Goal: Contribute content: Contribute content

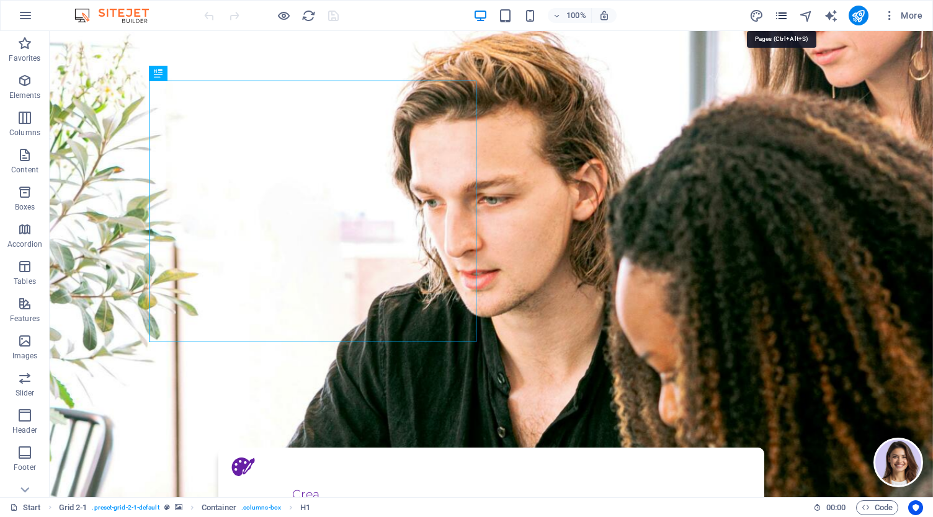
click at [786, 17] on icon "pages" at bounding box center [781, 16] width 14 height 14
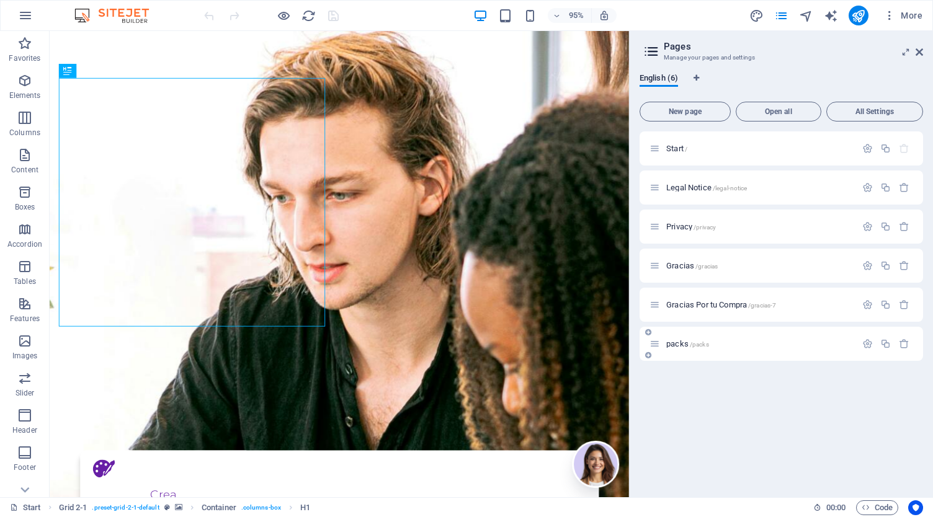
click at [686, 357] on div "packs /packs" at bounding box center [780, 344] width 283 height 34
click at [682, 344] on span "packs /packs" at bounding box center [687, 343] width 43 height 9
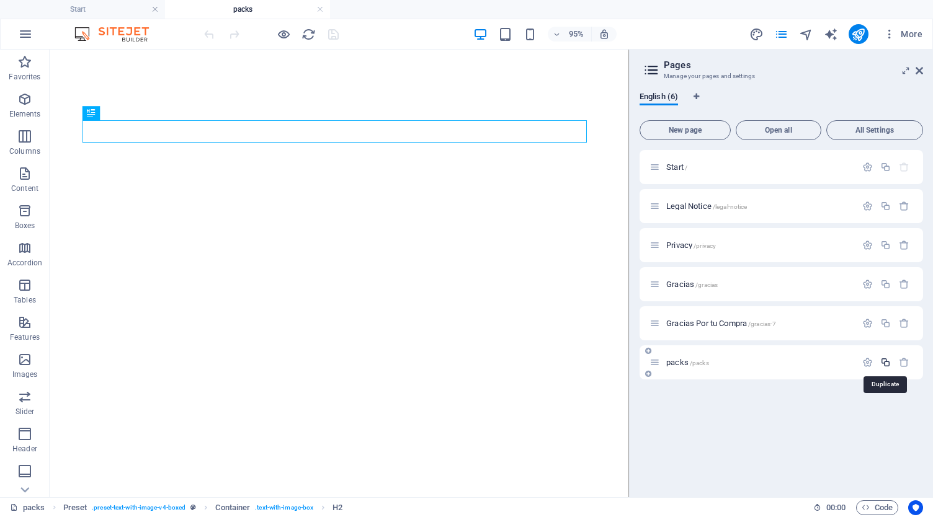
click at [887, 358] on icon "button" at bounding box center [885, 362] width 11 height 11
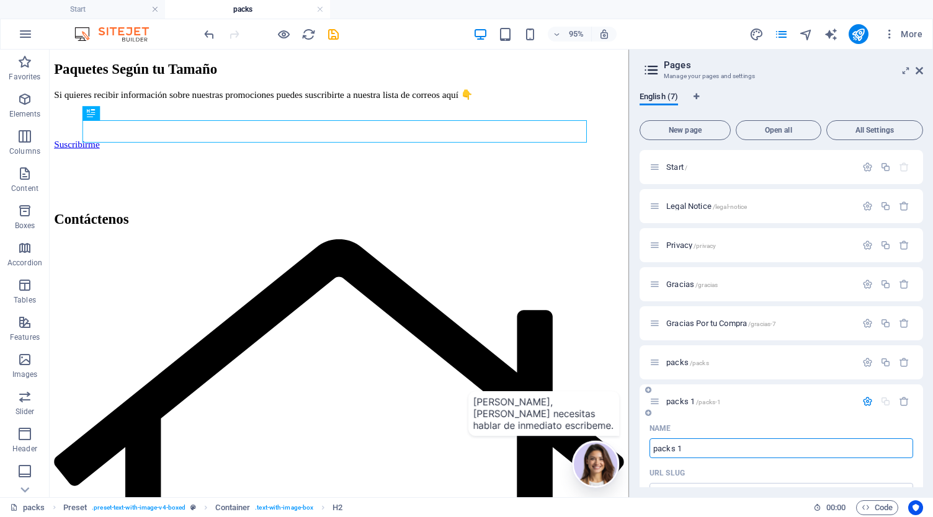
type input "R"
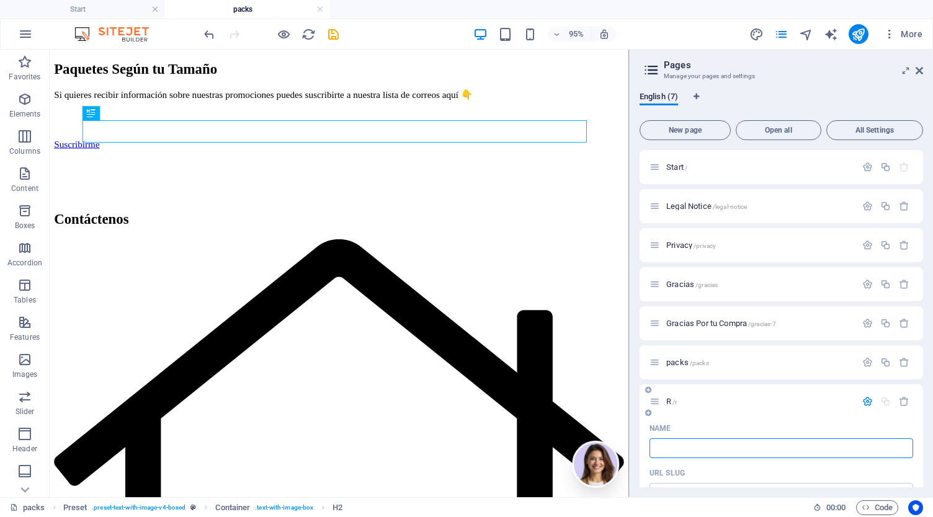
type input "/r"
type input "R"
type input "Mee"
type input "/m"
type input "M"
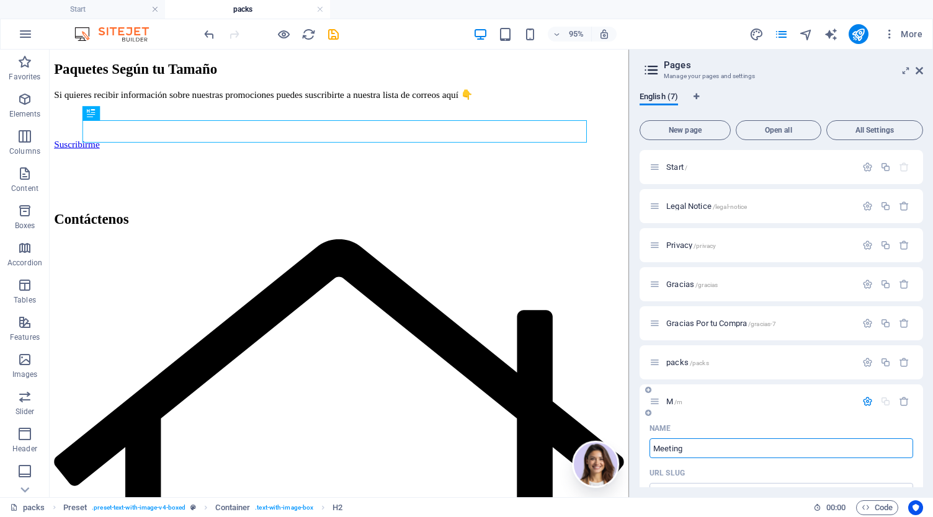
type input "Meeting"
type input "/meeting"
type input "Meeting"
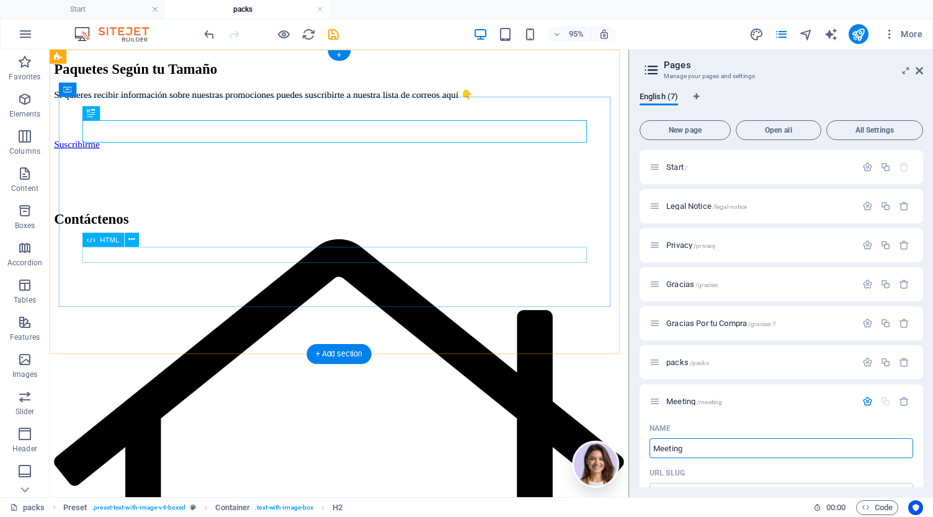
click at [399, 186] on div at bounding box center [355, 186] width 600 height 0
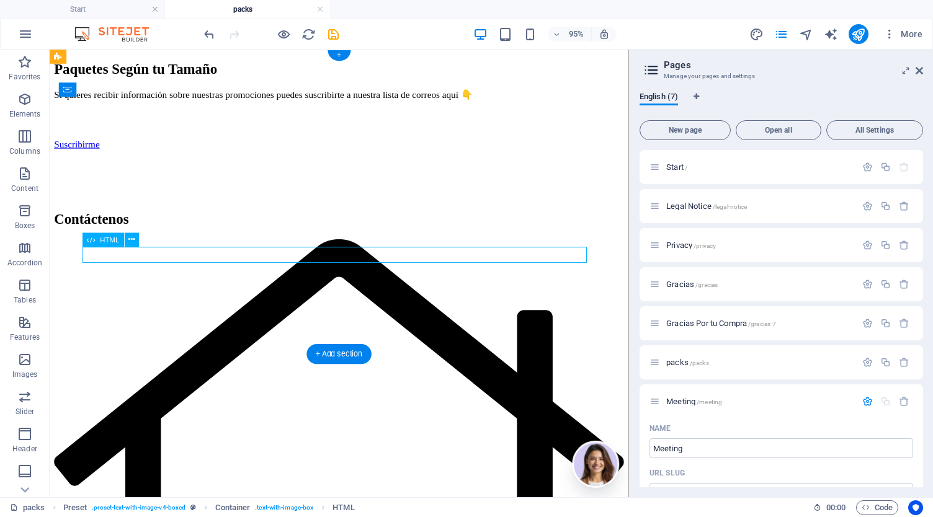
click at [399, 186] on div at bounding box center [355, 186] width 600 height 0
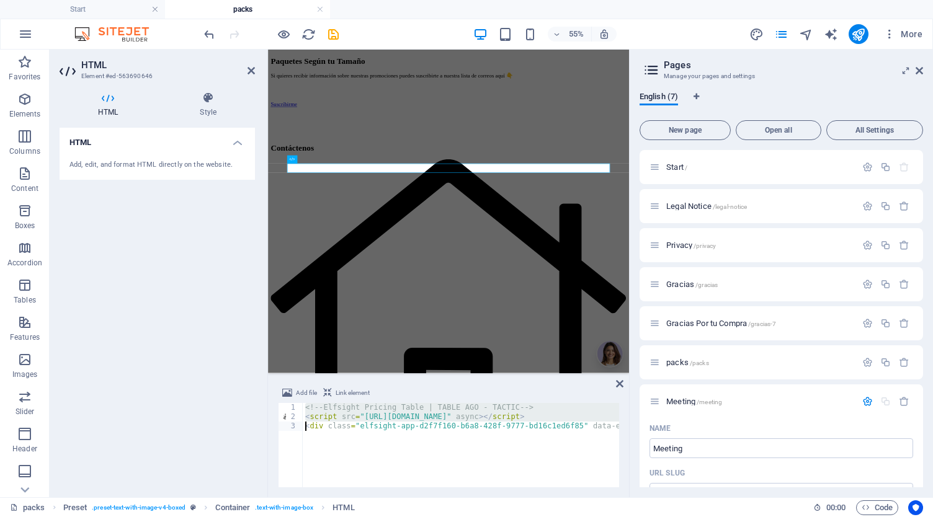
scroll to position [0, 86]
type textarea "<script type="text/javascript" src="[URL][DOMAIN_NAME]"></script>"
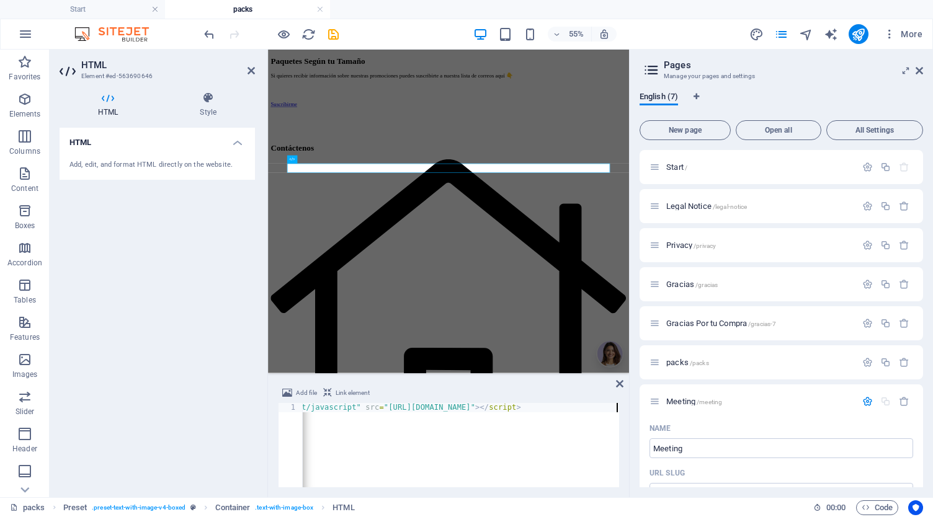
scroll to position [0, 81]
click at [334, 37] on icon "save" at bounding box center [333, 34] width 14 height 14
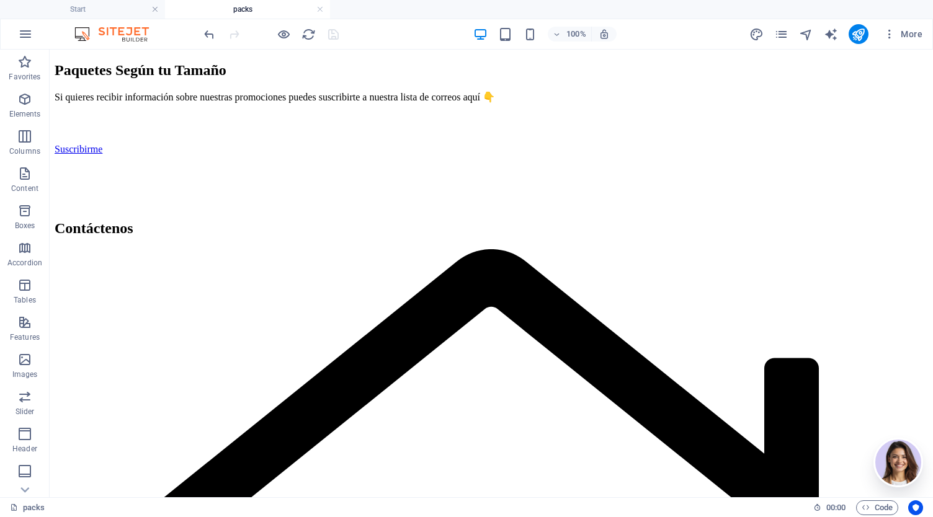
drag, startPoint x: 614, startPoint y: 7, endPoint x: 569, endPoint y: -7, distance: 47.3
click at [569, 0] on html "Tactic Agencia | Marketing Digital Start packs Favorites Elements Columns Conte…" at bounding box center [466, 258] width 933 height 517
click at [707, 29] on div "100% More" at bounding box center [564, 34] width 725 height 20
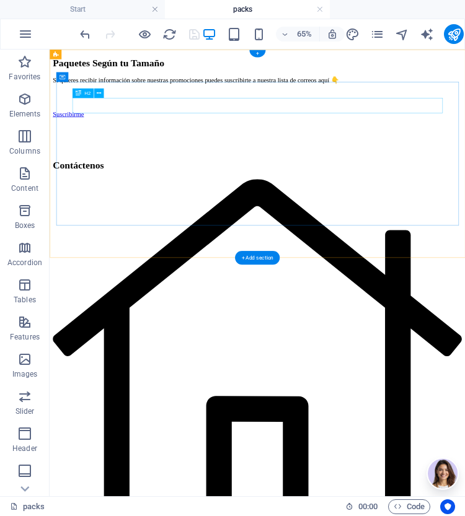
click at [407, 79] on div "Paquetes Según tu Tamaño" at bounding box center [369, 70] width 629 height 17
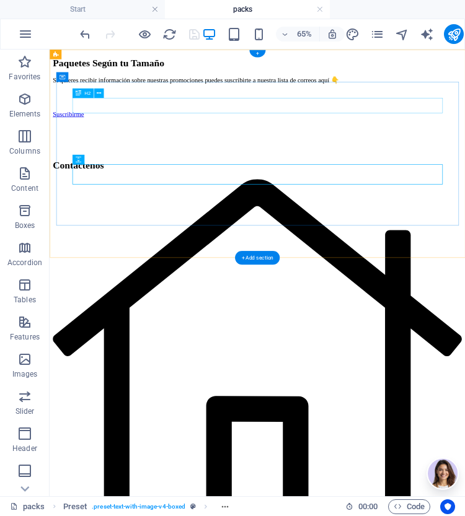
click at [433, 79] on div "Paquetes Según tu Tamaño" at bounding box center [369, 70] width 629 height 17
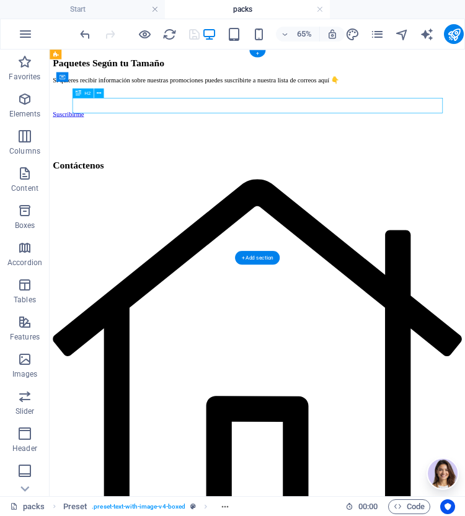
click at [433, 79] on div "Paquetes Según tu Tamaño" at bounding box center [369, 70] width 629 height 17
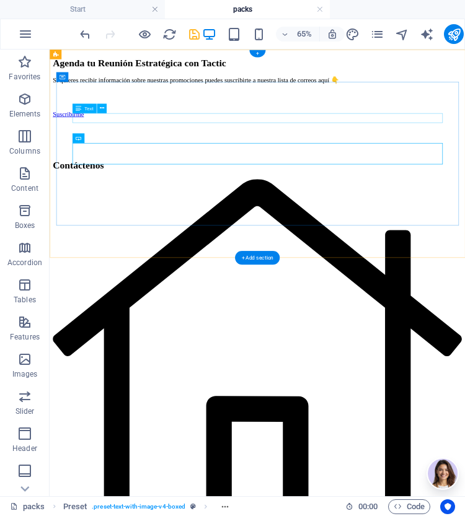
click at [543, 103] on div "Si quieres recibir información sobre nuestras promociones puedes suscribirte a …" at bounding box center [369, 97] width 629 height 12
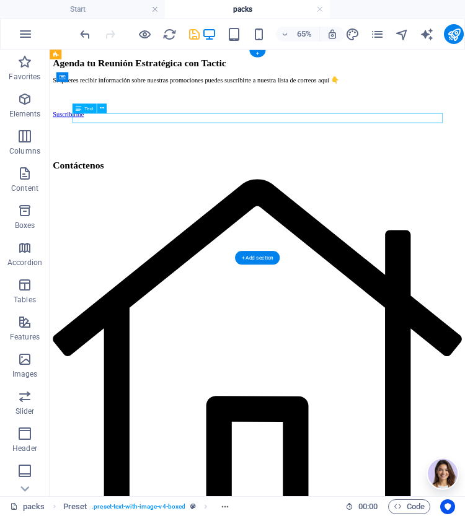
click at [543, 103] on div "Si quieres recibir información sobre nuestras promociones puedes suscribirte a …" at bounding box center [369, 97] width 629 height 12
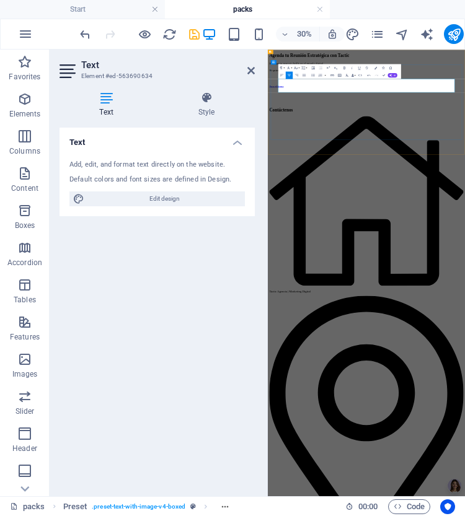
drag, startPoint x: 709, startPoint y: 151, endPoint x: 495, endPoint y: 152, distance: 213.9
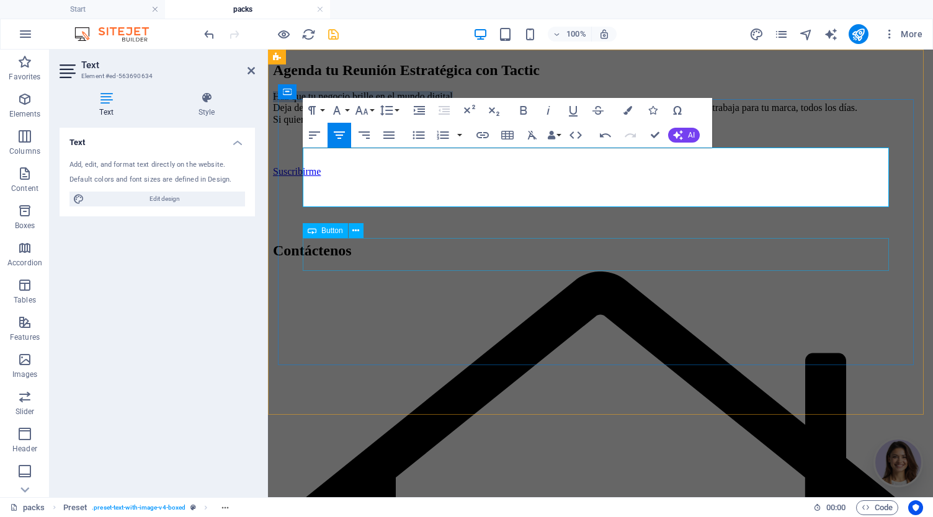
click at [464, 177] on div "Suscribirme" at bounding box center [600, 171] width 655 height 11
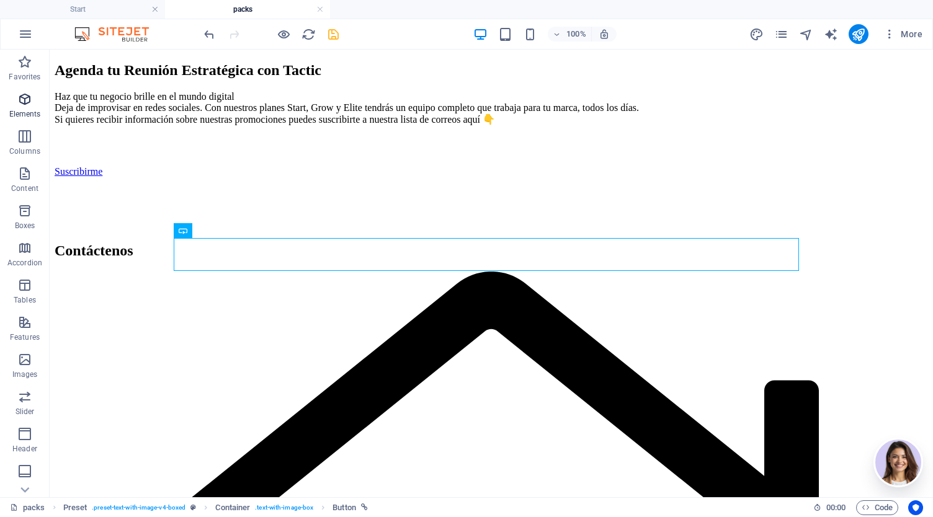
click at [25, 106] on icon "button" at bounding box center [24, 99] width 15 height 15
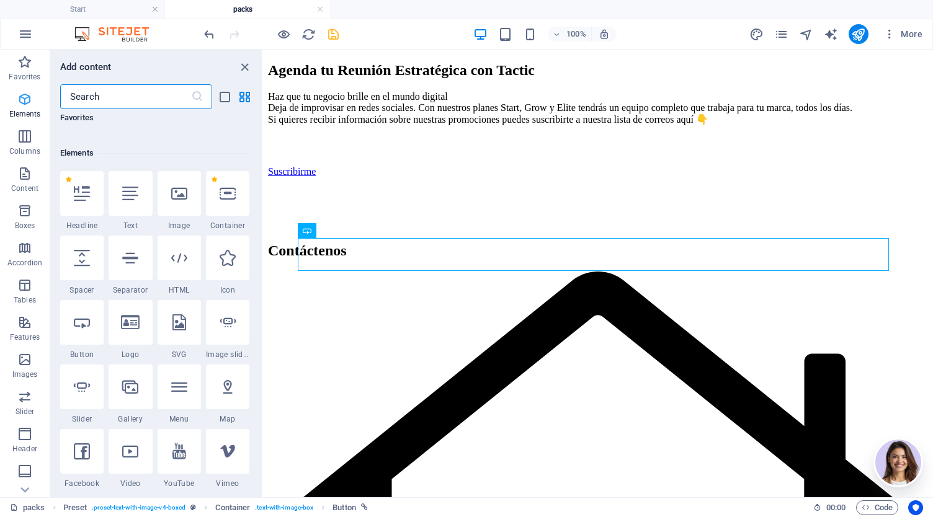
scroll to position [132, 0]
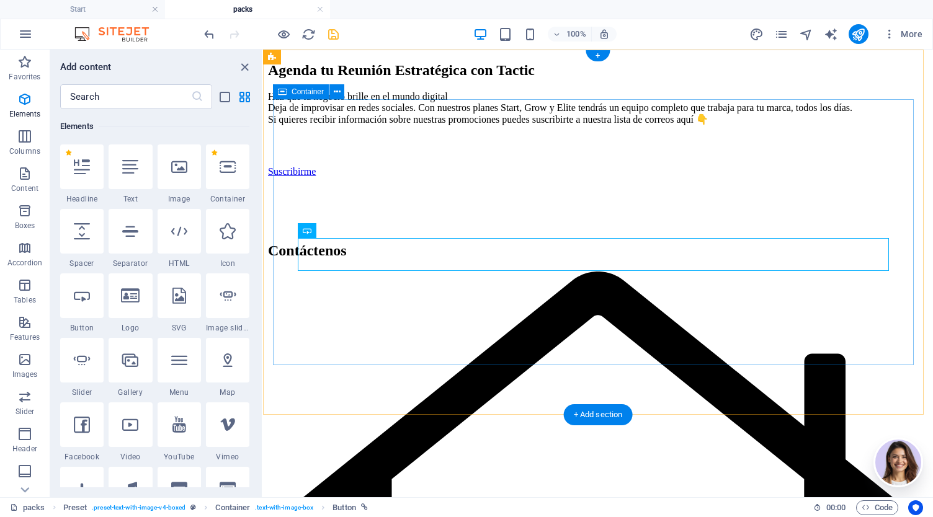
click at [465, 106] on div "Agenda tu Reunión Estratégica con Tactic Haz que tu negocio brille en el mundo …" at bounding box center [598, 146] width 660 height 168
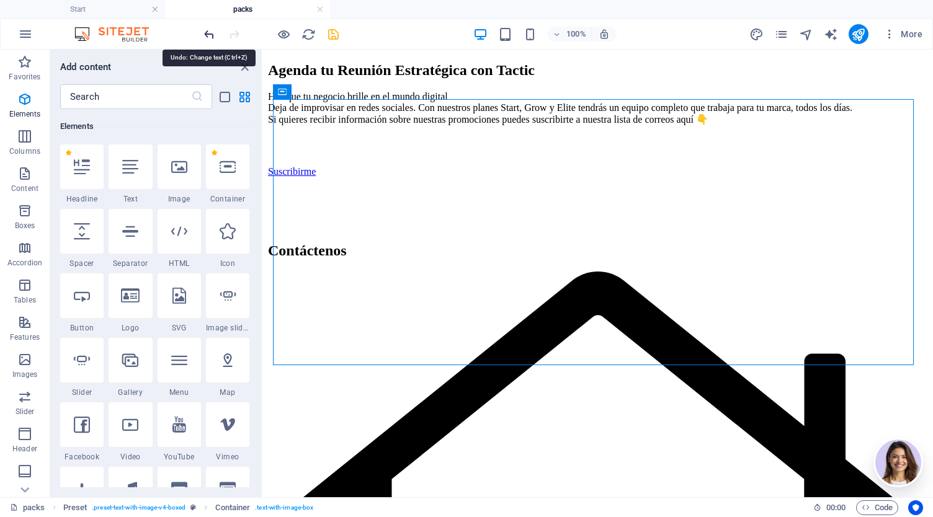
click at [209, 38] on icon "undo" at bounding box center [209, 34] width 14 height 14
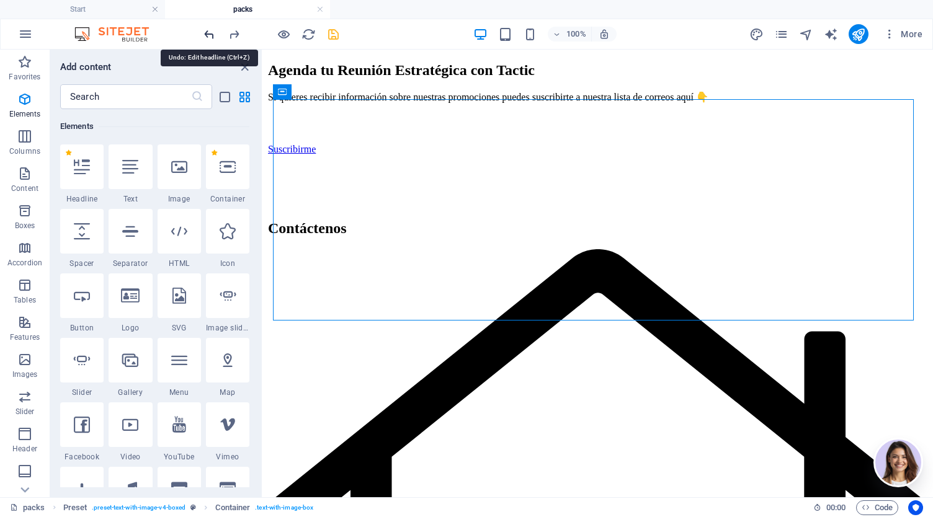
click at [209, 38] on icon "undo" at bounding box center [209, 34] width 14 height 14
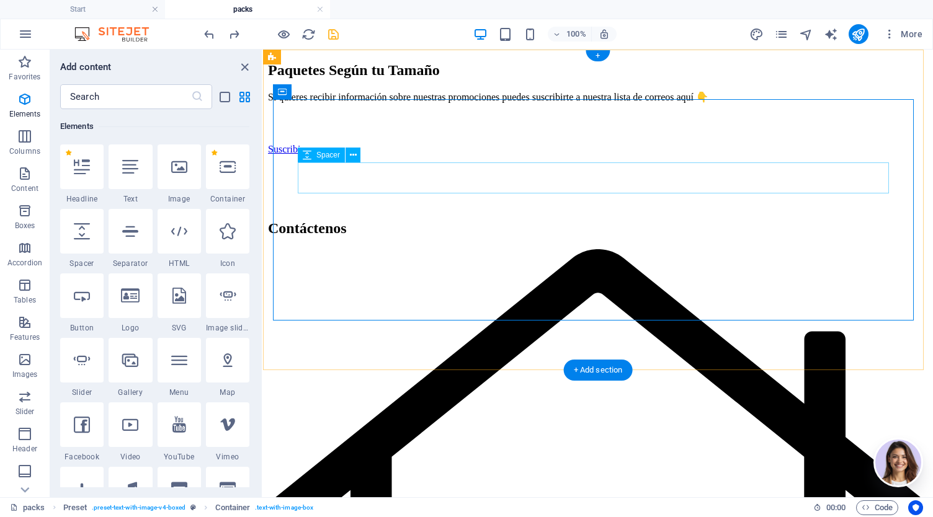
click at [367, 144] on div at bounding box center [598, 128] width 660 height 31
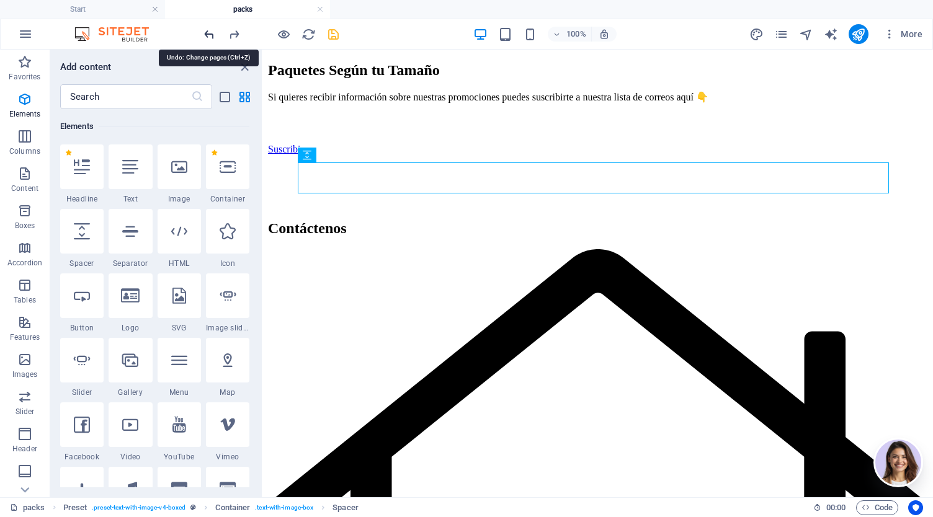
click at [211, 35] on icon "undo" at bounding box center [209, 34] width 14 height 14
click at [782, 35] on icon "pages" at bounding box center [781, 34] width 14 height 14
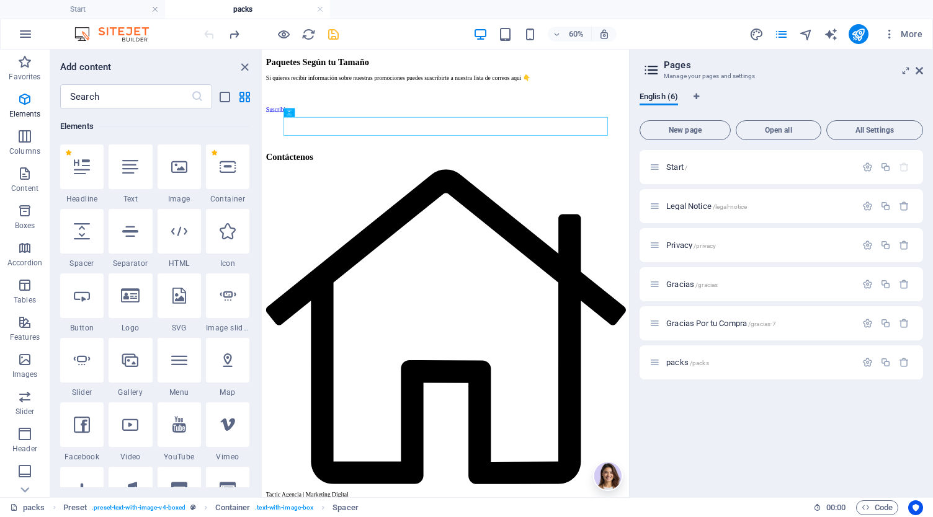
click at [773, 440] on div "Start / Legal Notice /legal-notice Privacy /privacy Gracias /gracias Gracias Po…" at bounding box center [780, 318] width 283 height 337
click at [236, 34] on icon "redo" at bounding box center [234, 34] width 14 height 14
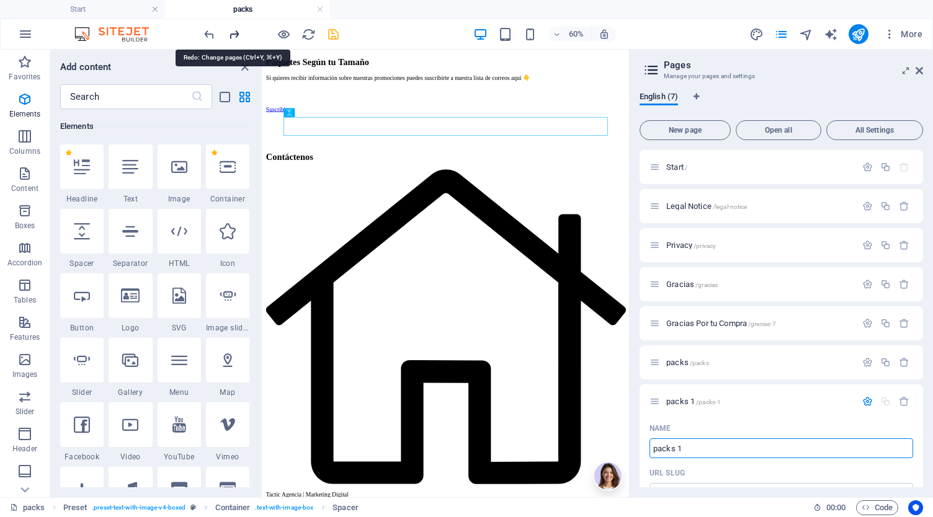
click at [232, 29] on icon "redo" at bounding box center [234, 34] width 14 height 14
type input "R"
type input "/r"
type input "R"
click at [235, 32] on icon "redo" at bounding box center [234, 34] width 14 height 14
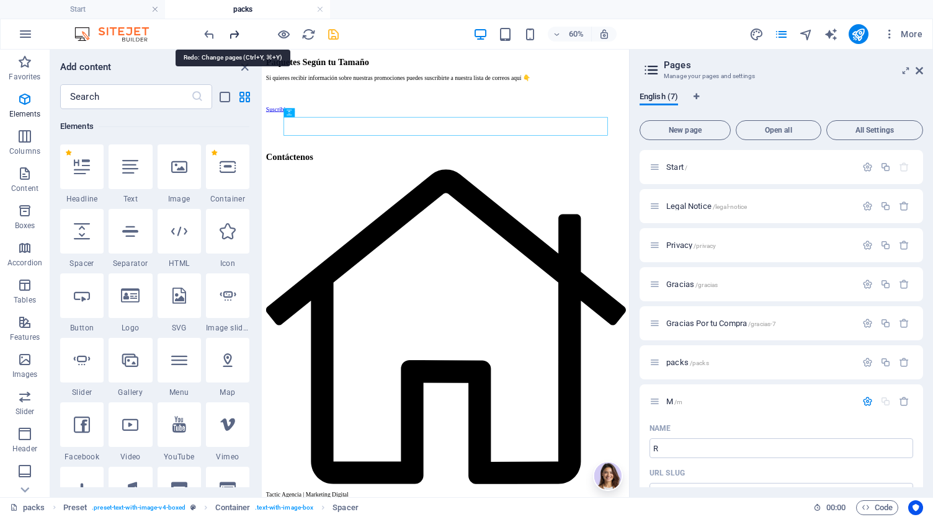
type input "M"
type input "/m"
type input "M"
click at [235, 32] on icon "redo" at bounding box center [234, 34] width 14 height 14
type input "Meeting"
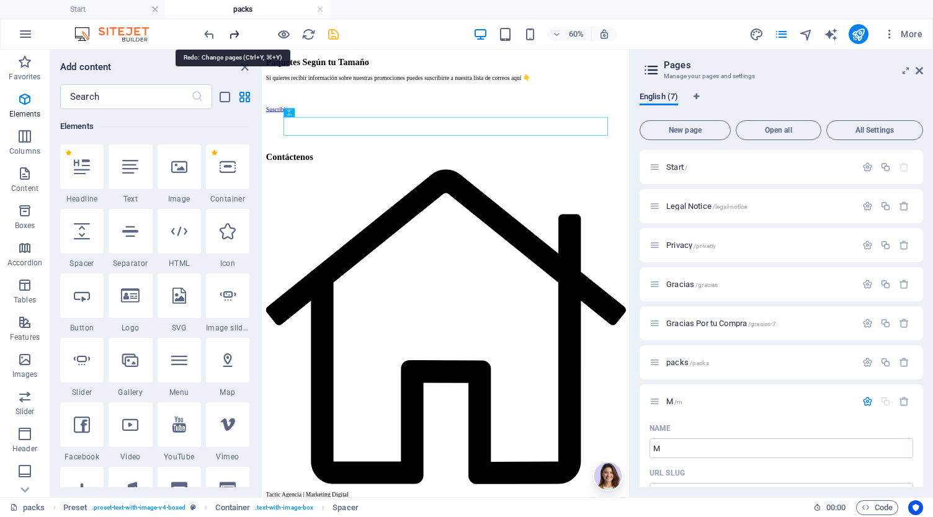
type input "/meeting"
type input "Meeting"
click at [752, 415] on div "Meeting /meeting" at bounding box center [780, 401] width 283 height 34
click at [231, 37] on icon "redo" at bounding box center [234, 34] width 14 height 14
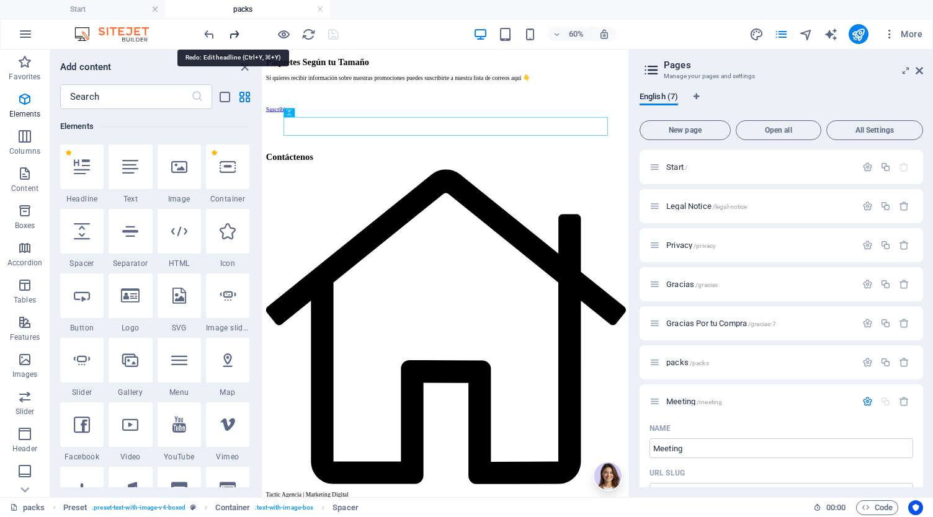
click at [231, 37] on icon "redo" at bounding box center [234, 34] width 14 height 14
click at [206, 33] on icon "undo" at bounding box center [209, 34] width 14 height 14
type input "M"
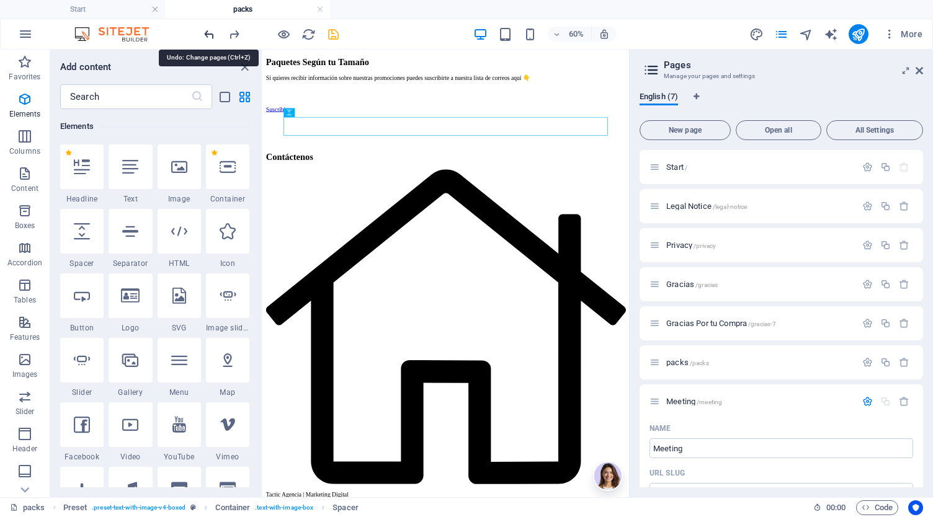
type input "/m"
type input "M"
click at [236, 35] on icon "redo" at bounding box center [234, 34] width 14 height 14
type input "Meeting"
type input "/meeting"
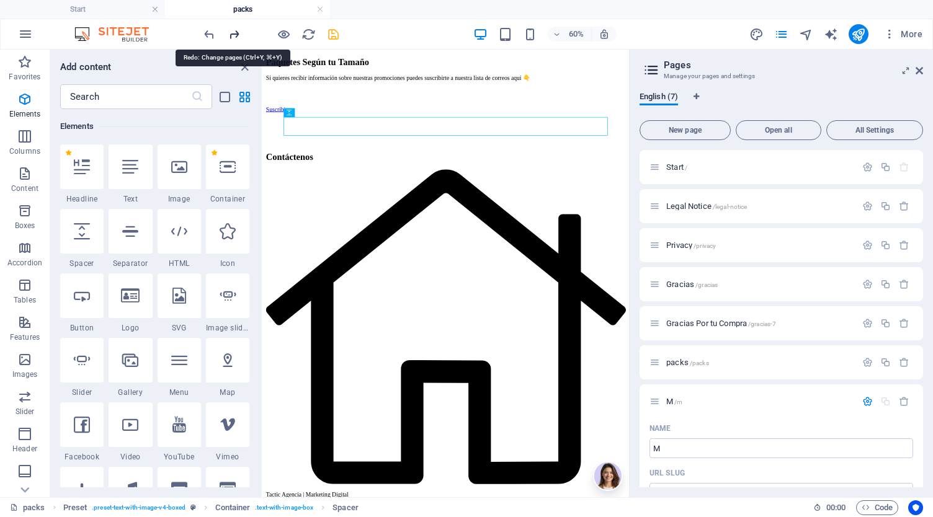
type input "Meeting"
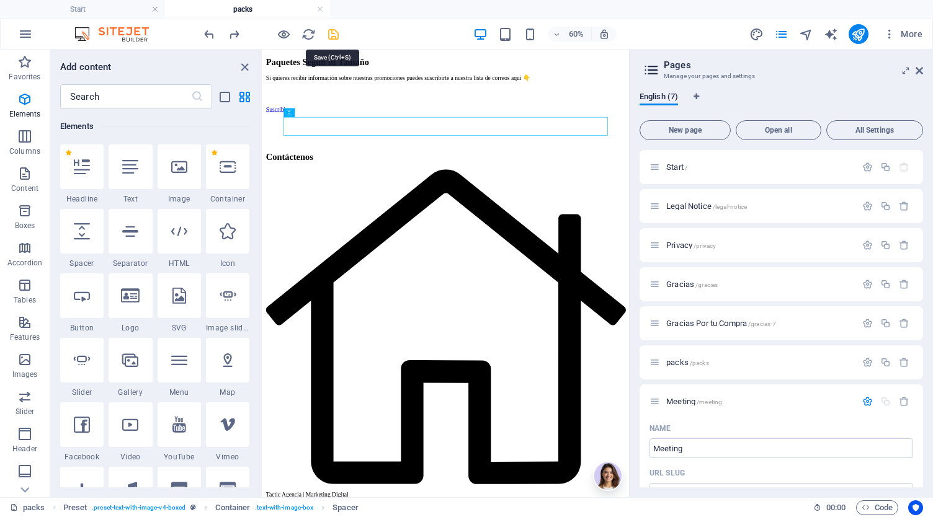
click at [334, 35] on icon "save" at bounding box center [333, 34] width 14 height 14
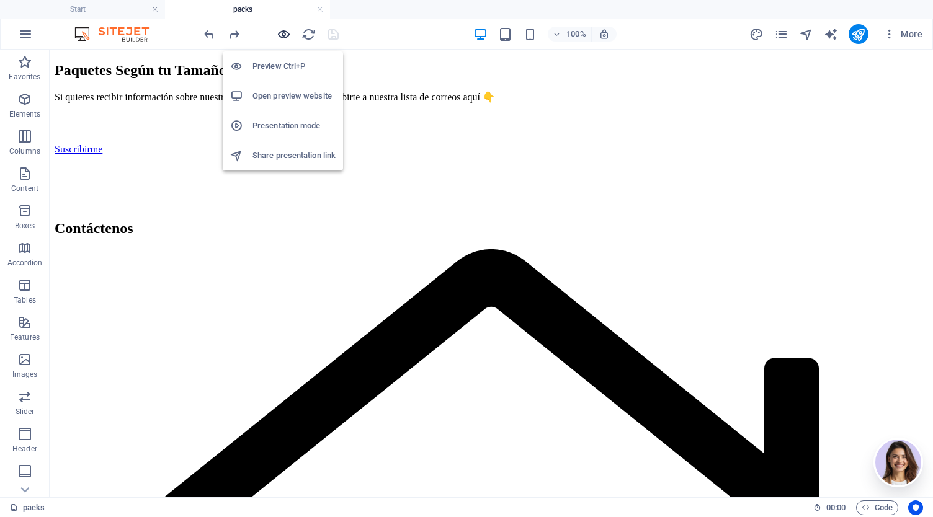
click at [283, 32] on icon "button" at bounding box center [284, 34] width 14 height 14
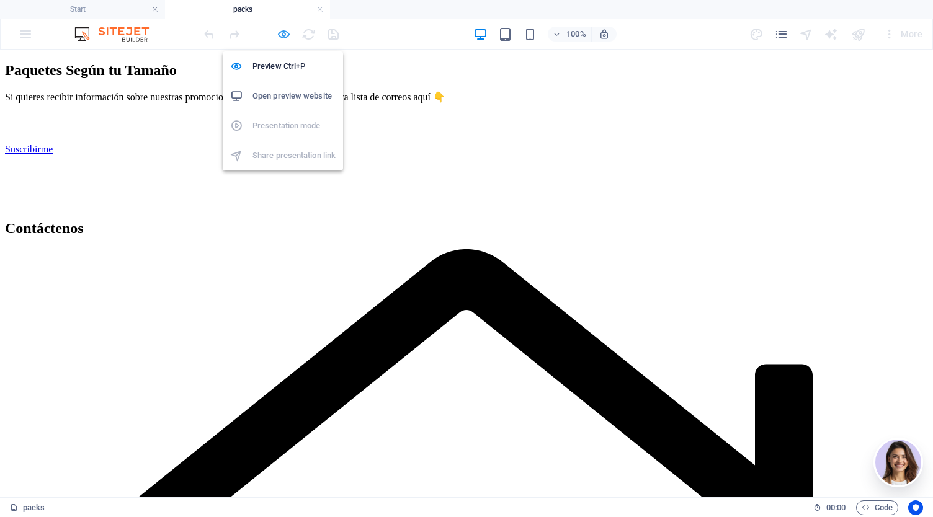
click at [283, 32] on icon "button" at bounding box center [284, 34] width 14 height 14
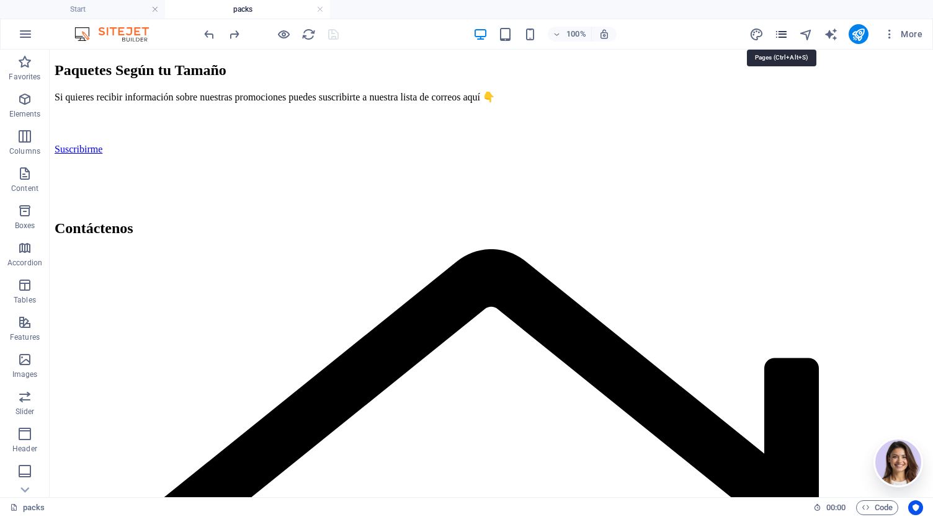
click at [784, 32] on icon "pages" at bounding box center [781, 34] width 14 height 14
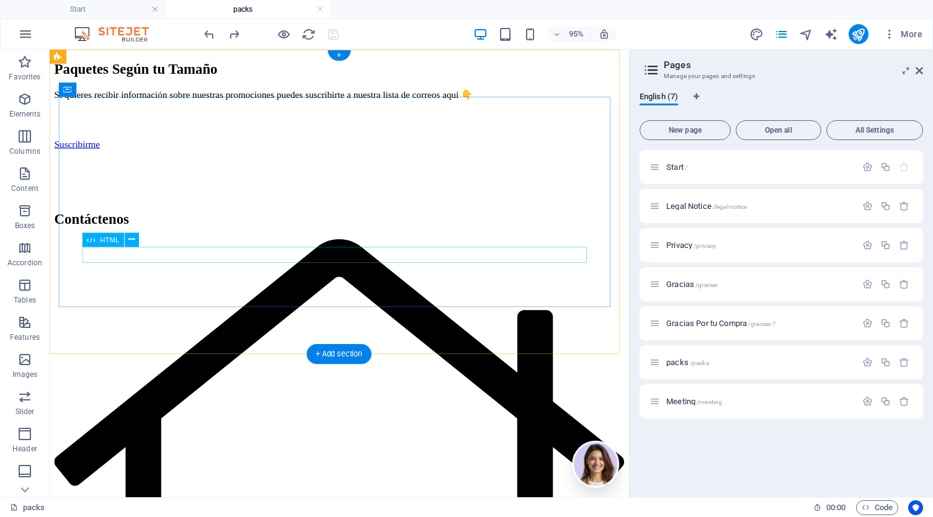
click at [363, 186] on div at bounding box center [355, 186] width 600 height 0
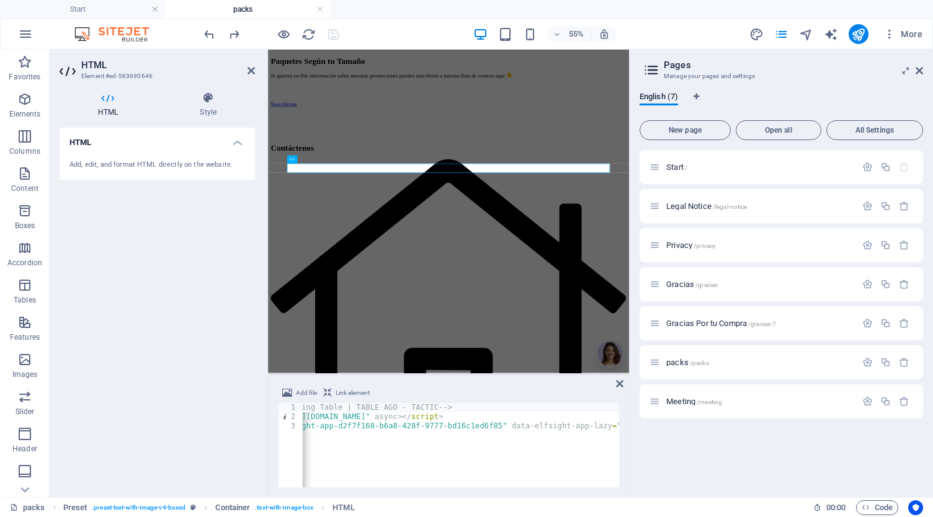
click at [264, 7] on h4 "packs" at bounding box center [247, 9] width 165 height 14
click at [729, 401] on p "Meeting /meeting" at bounding box center [759, 401] width 186 height 8
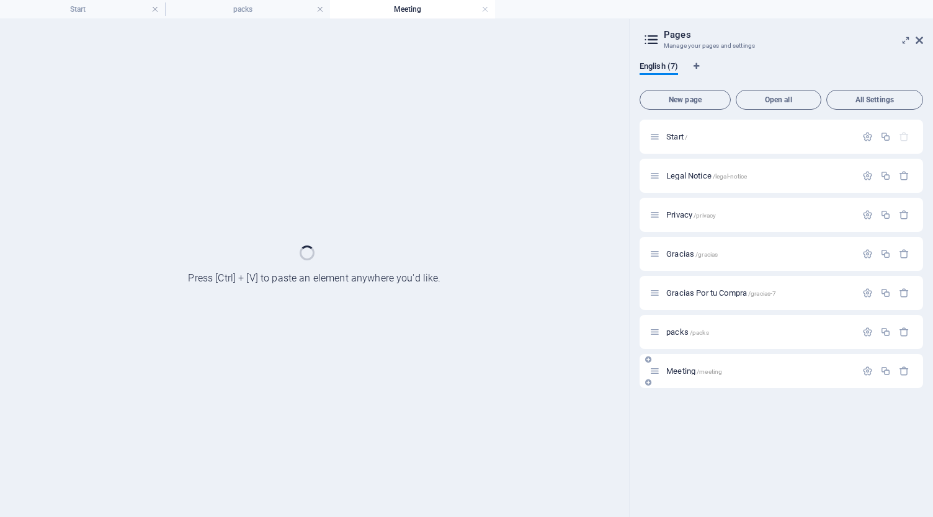
click at [729, 401] on div "Start / Legal Notice /legal-notice Privacy /privacy Gracias /gracias Gracias Po…" at bounding box center [780, 314] width 283 height 388
click at [321, 11] on link at bounding box center [319, 10] width 7 height 12
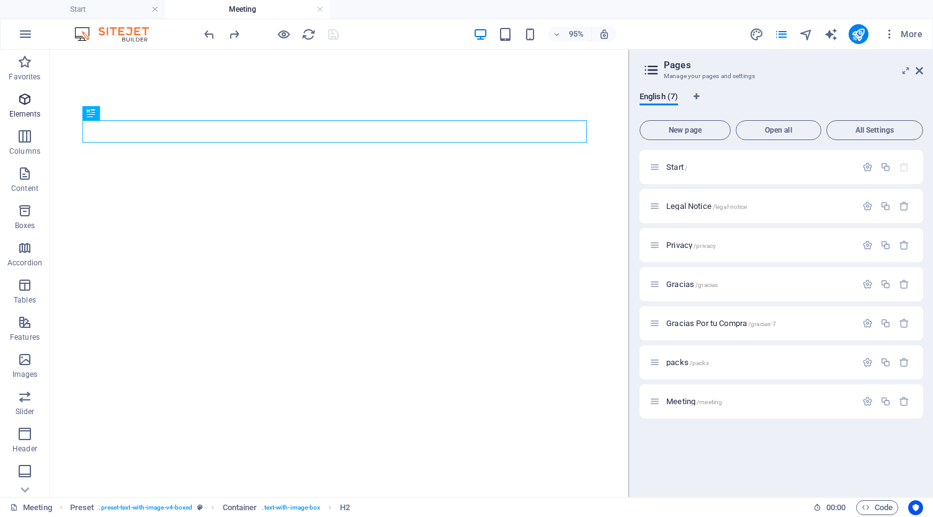
click at [26, 104] on icon "button" at bounding box center [24, 99] width 15 height 15
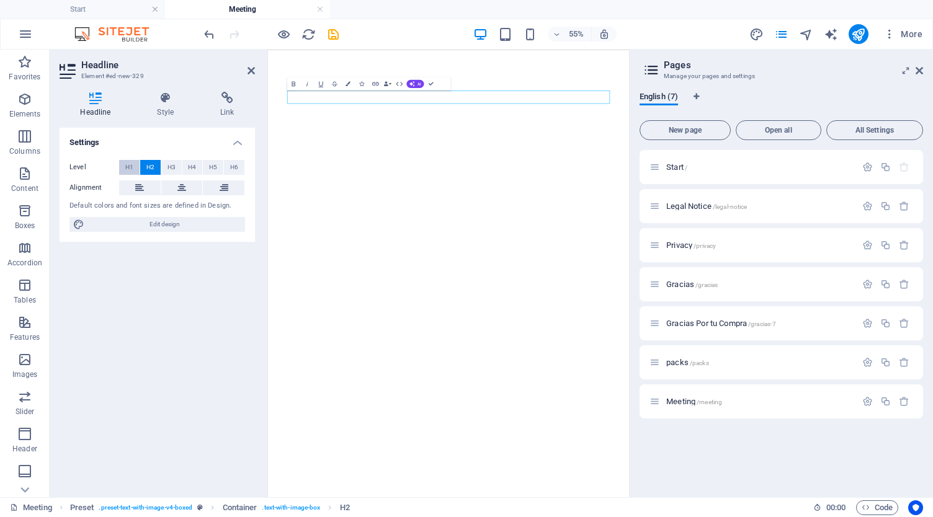
click at [130, 164] on span "H1" at bounding box center [129, 167] width 8 height 15
click at [918, 73] on icon at bounding box center [918, 71] width 7 height 10
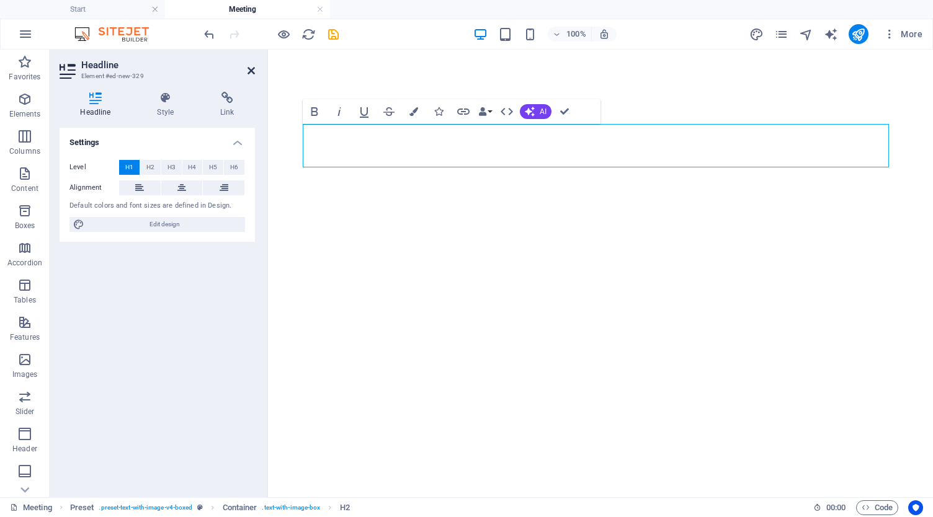
click at [250, 73] on icon at bounding box center [250, 71] width 7 height 10
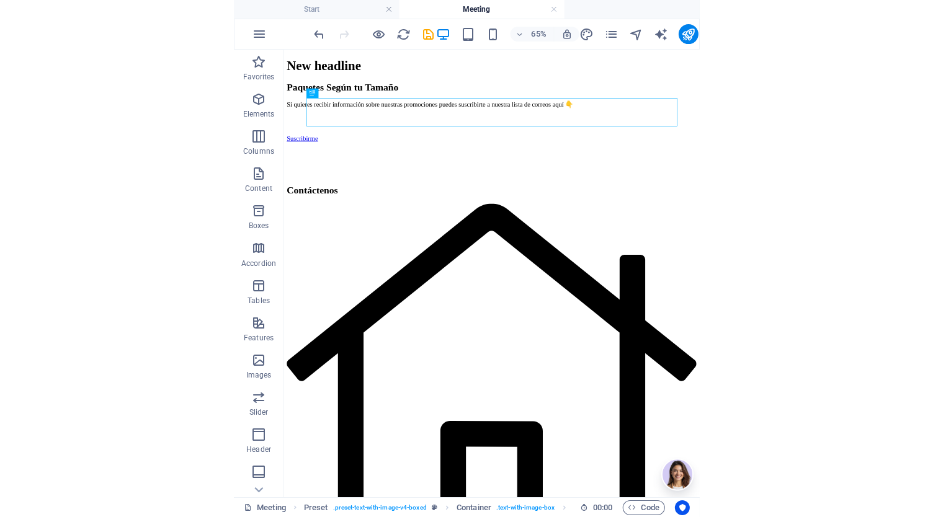
scroll to position [0, 0]
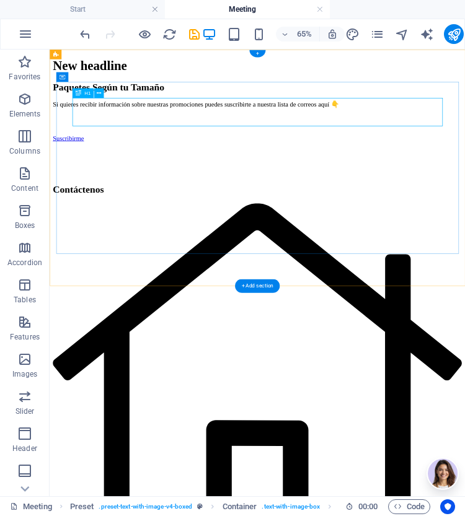
click at [386, 86] on div "New headline" at bounding box center [369, 74] width 629 height 23
click at [55, 244] on div "New headline Paquetes Según tu Tamaño Si quieres recibir información sobre nues…" at bounding box center [369, 154] width 629 height 182
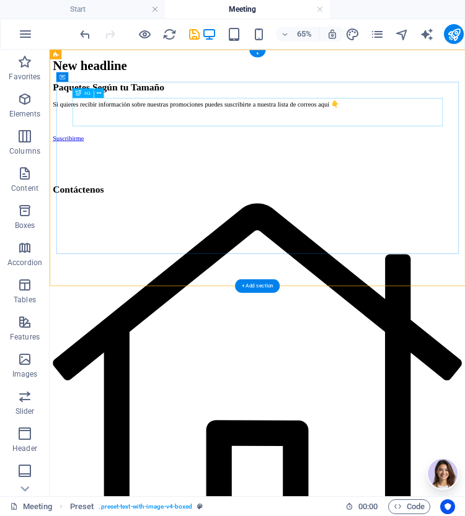
click at [473, 86] on div "New headline" at bounding box center [369, 74] width 629 height 23
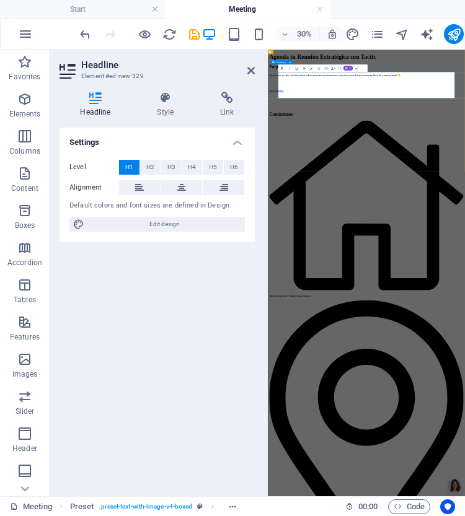
click at [252, 67] on icon at bounding box center [250, 71] width 7 height 10
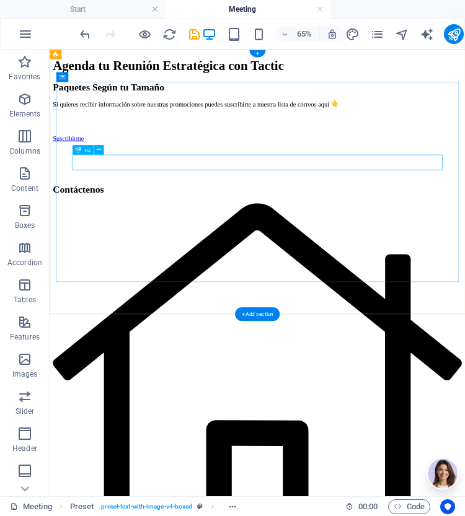
click at [460, 116] on div "Paquetes Según tu Tamaño" at bounding box center [369, 107] width 629 height 17
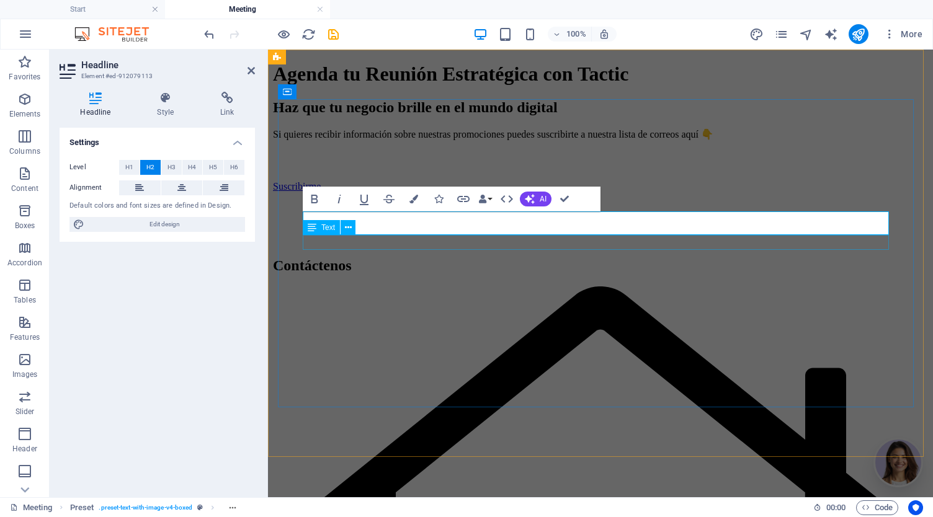
click at [689, 140] on div "Si quieres recibir información sobre nuestras promociones puedes suscribirte a …" at bounding box center [600, 134] width 655 height 12
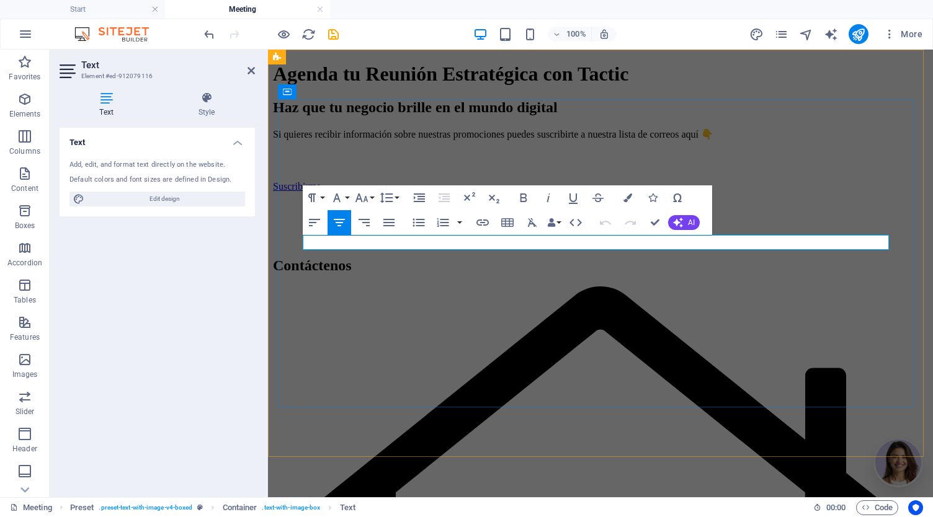
click at [821, 140] on p "Si quieres recibir información sobre nuestras promociones puedes suscribirte a …" at bounding box center [600, 134] width 655 height 12
click at [825, 140] on p "Si quieres recibir información sobre nuestras promociones puedes suscribirte a …" at bounding box center [600, 134] width 655 height 12
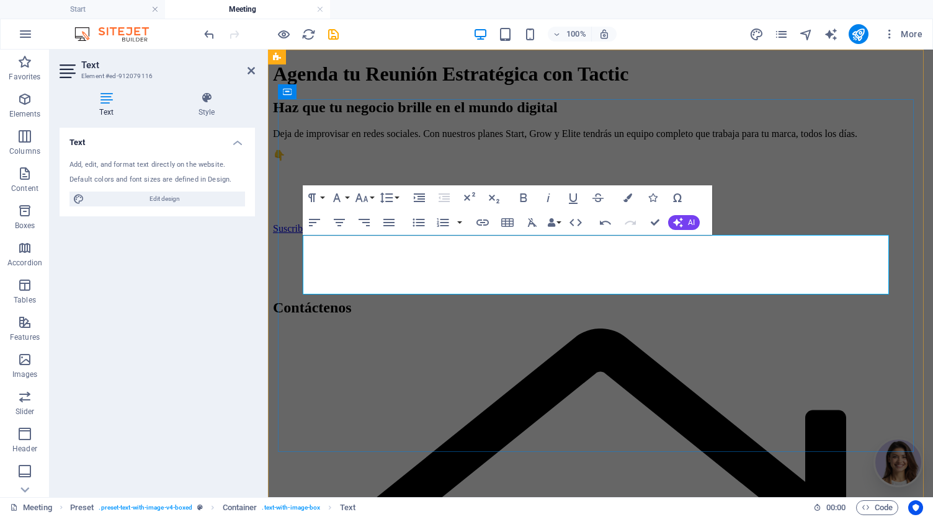
click at [427, 161] on p "👇" at bounding box center [600, 155] width 655 height 12
click at [696, 234] on div "Suscribirme" at bounding box center [600, 228] width 655 height 11
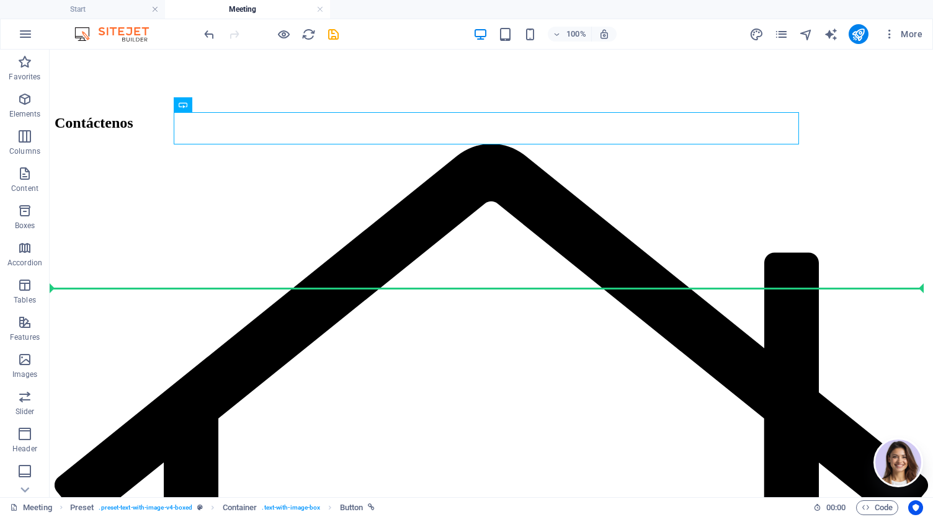
scroll to position [217, 0]
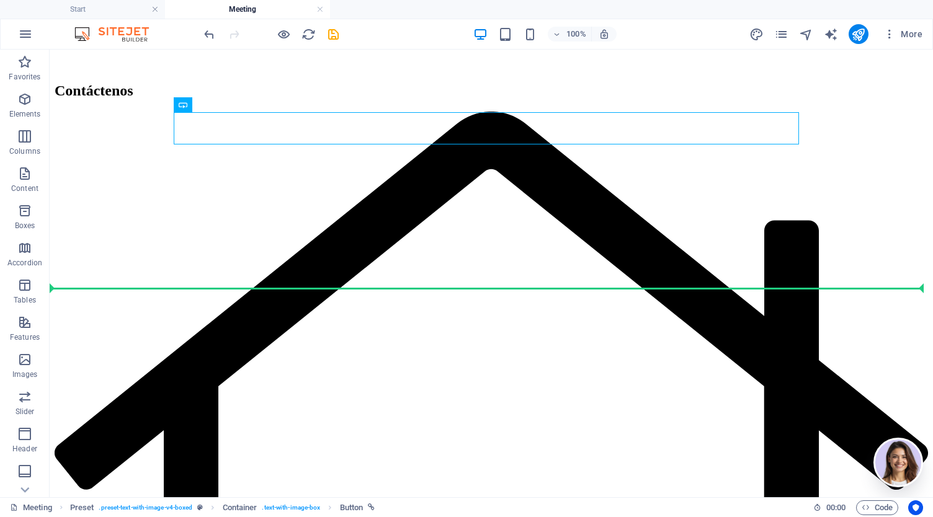
drag, startPoint x: 619, startPoint y: 347, endPoint x: 596, endPoint y: 394, distance: 52.4
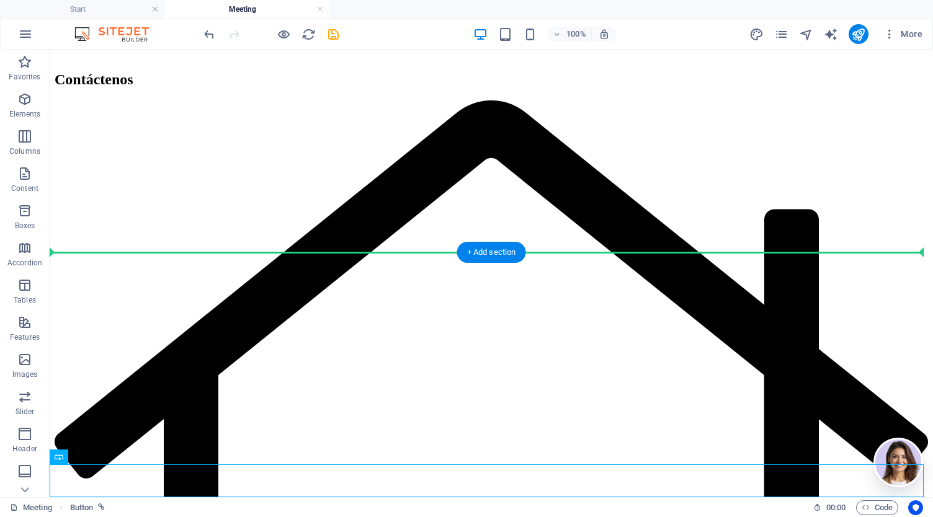
drag, startPoint x: 628, startPoint y: 488, endPoint x: 626, endPoint y: 228, distance: 260.4
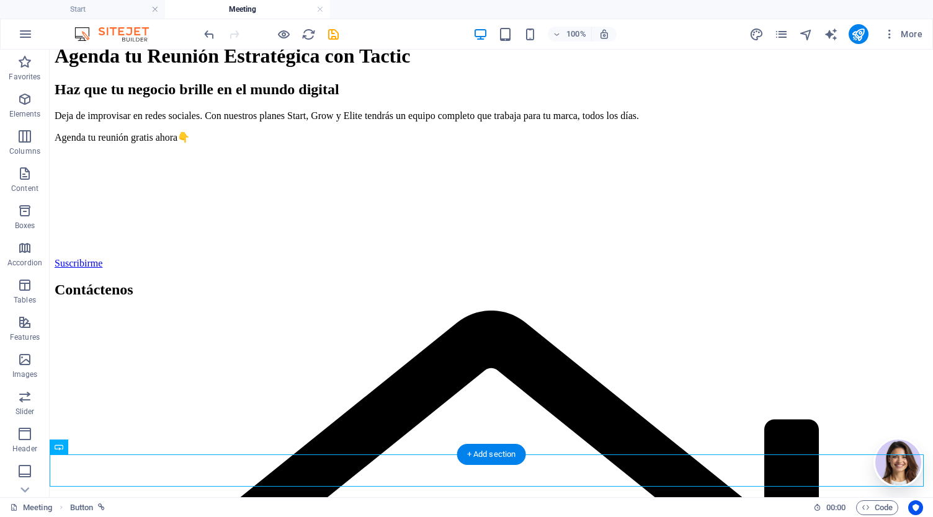
scroll to position [14, 0]
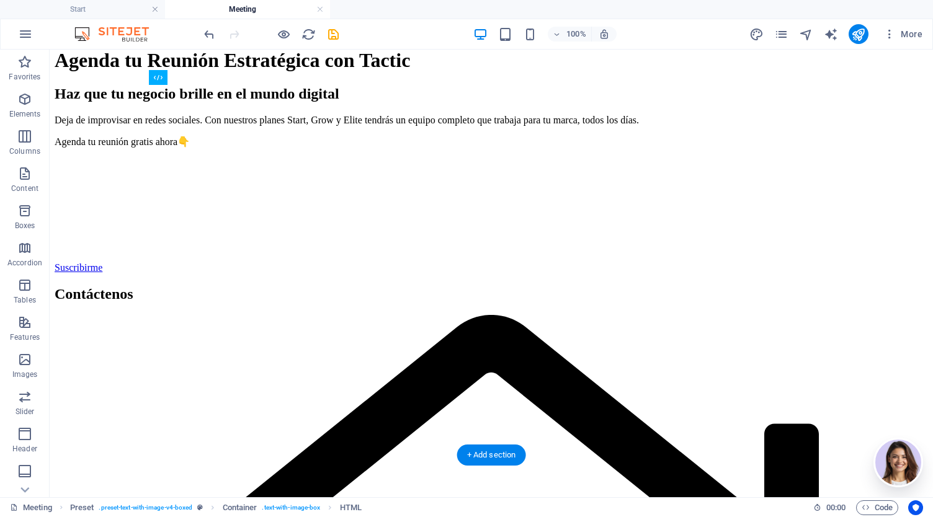
drag, startPoint x: 516, startPoint y: 351, endPoint x: 521, endPoint y: 317, distance: 33.8
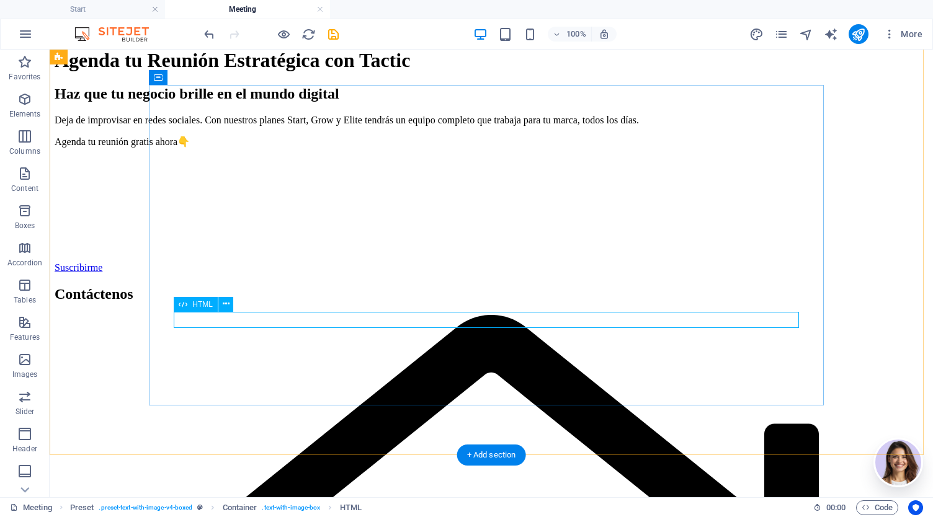
click at [554, 210] on div at bounding box center [491, 210] width 873 height 0
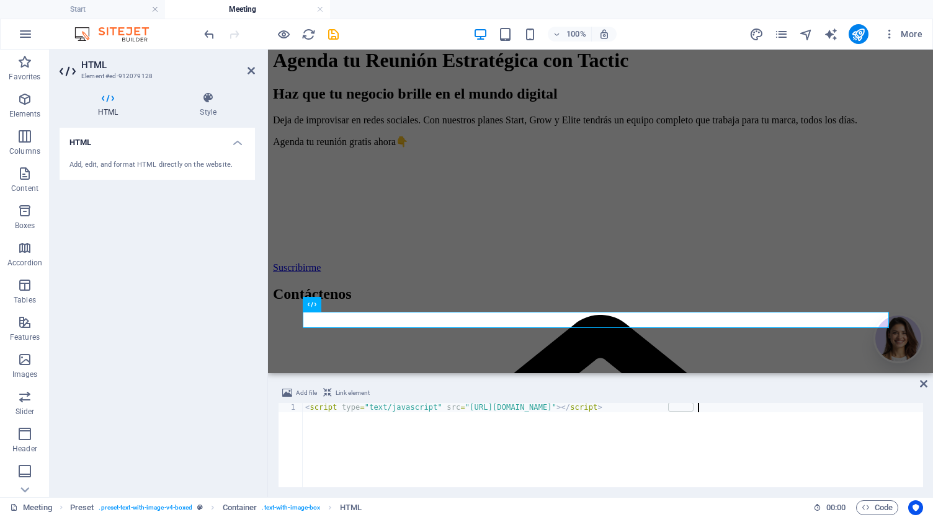
click at [773, 457] on div "< script type = "text/javascript" src = "[URL][DOMAIN_NAME]" > </ script >" at bounding box center [613, 454] width 620 height 103
click at [780, 36] on icon "pages" at bounding box center [781, 34] width 14 height 14
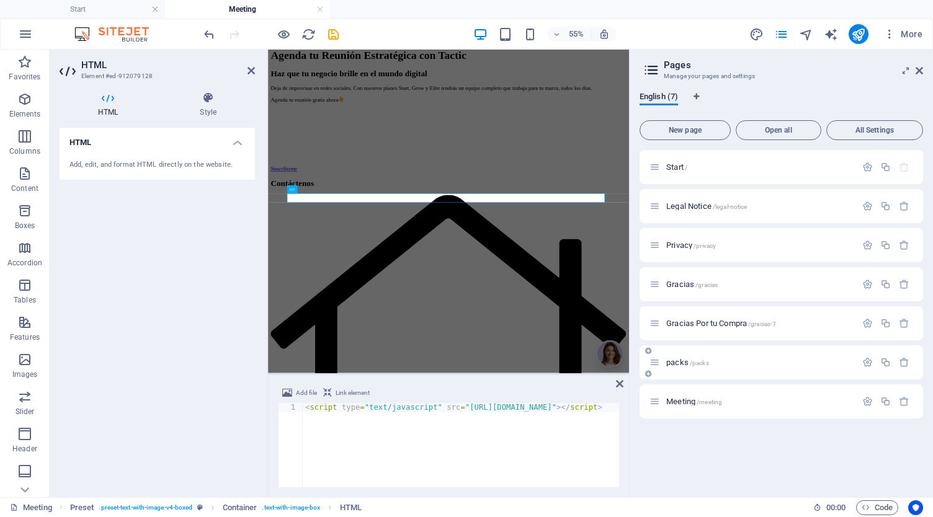
click at [730, 370] on div "packs /packs" at bounding box center [780, 362] width 283 height 34
click at [695, 363] on span "/packs" at bounding box center [698, 363] width 19 height 7
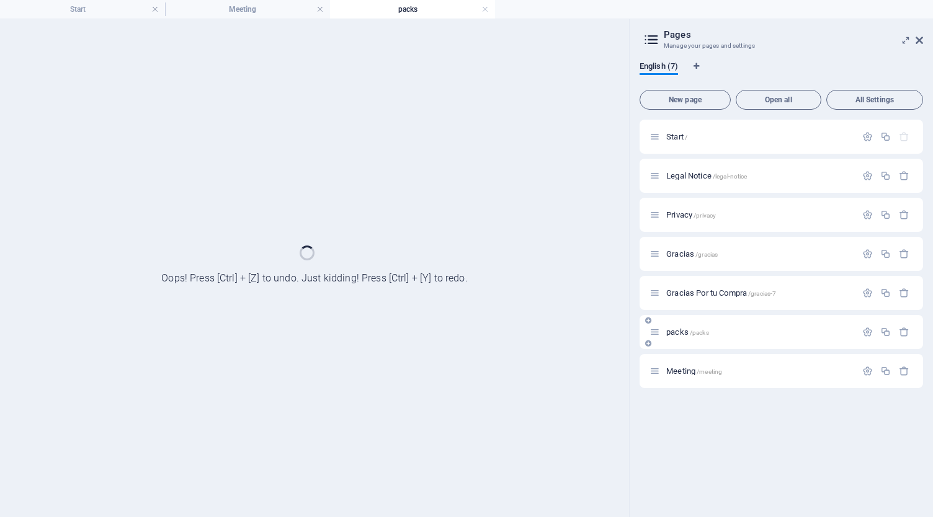
click at [695, 364] on div "Meeting /meeting" at bounding box center [752, 371] width 206 height 14
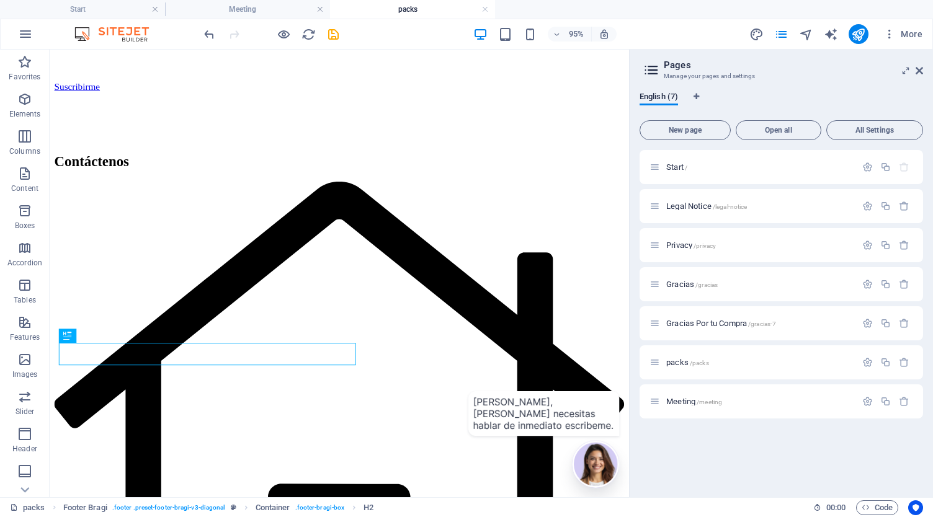
click at [489, 10] on h4 "packs" at bounding box center [412, 9] width 165 height 14
drag, startPoint x: 485, startPoint y: 10, endPoint x: 689, endPoint y: 4, distance: 204.7
click at [485, 10] on link at bounding box center [484, 10] width 7 height 12
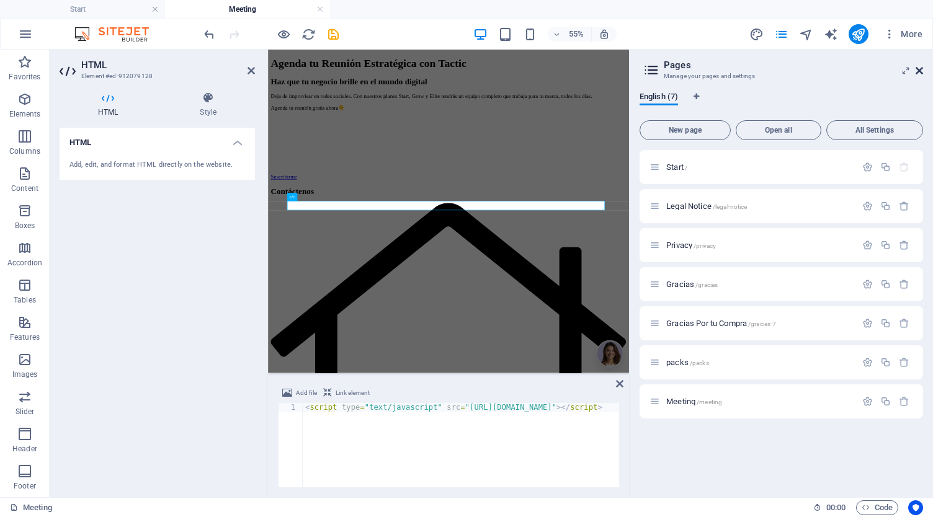
click at [921, 70] on icon at bounding box center [918, 71] width 7 height 10
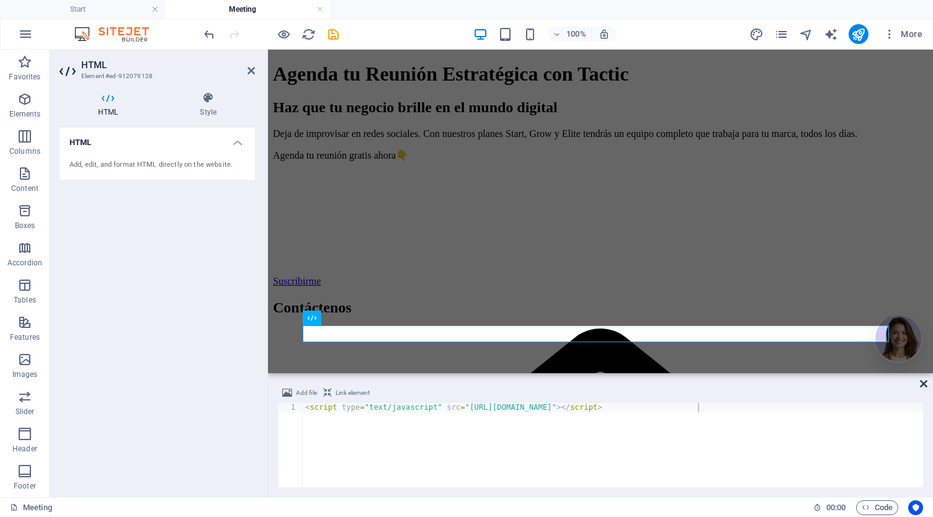
click at [923, 381] on icon at bounding box center [923, 384] width 7 height 10
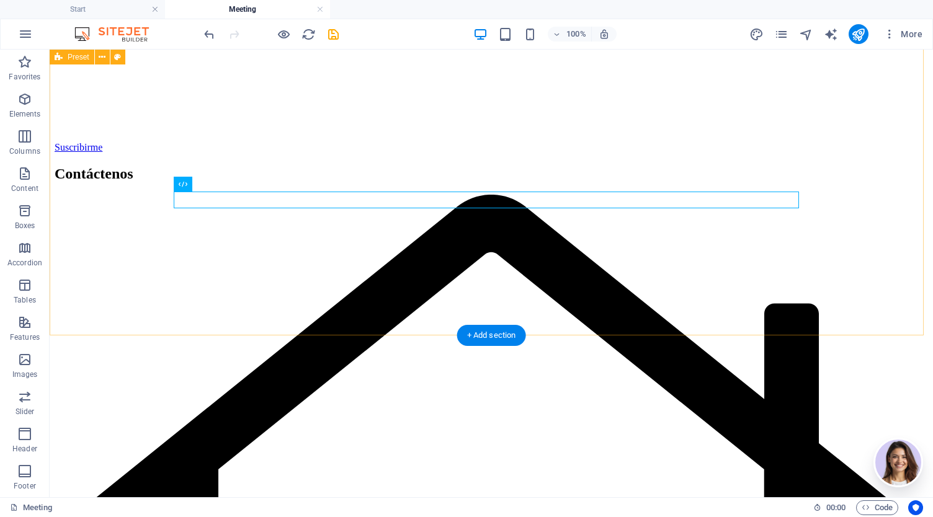
scroll to position [112, 0]
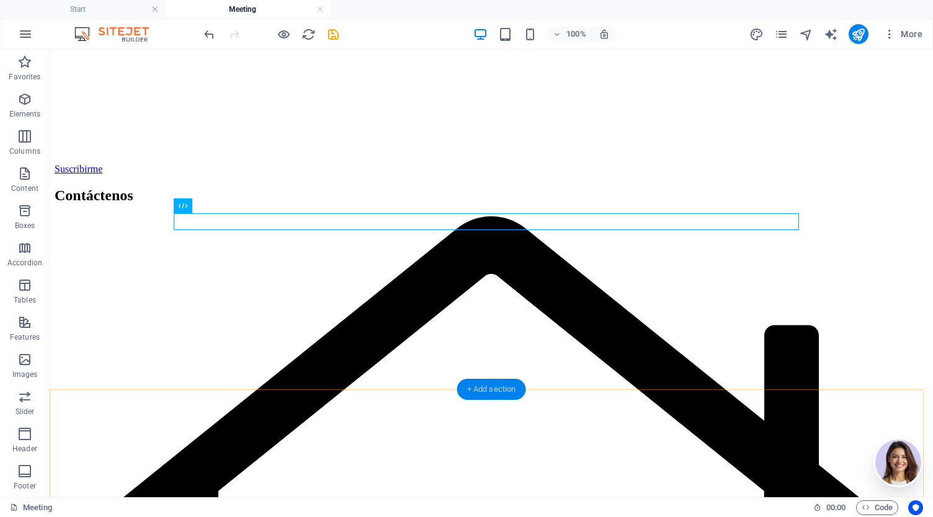
click at [507, 389] on div "+ Add section" at bounding box center [491, 389] width 69 height 21
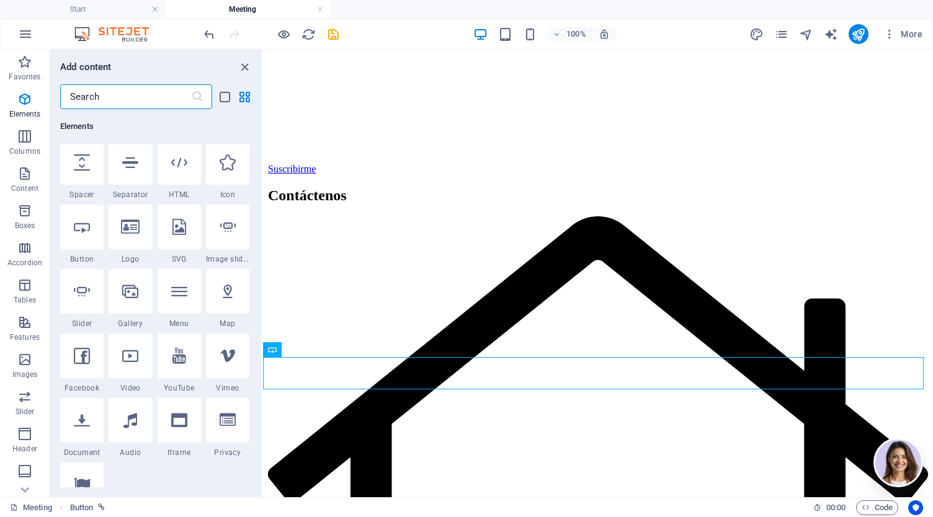
scroll to position [188, 0]
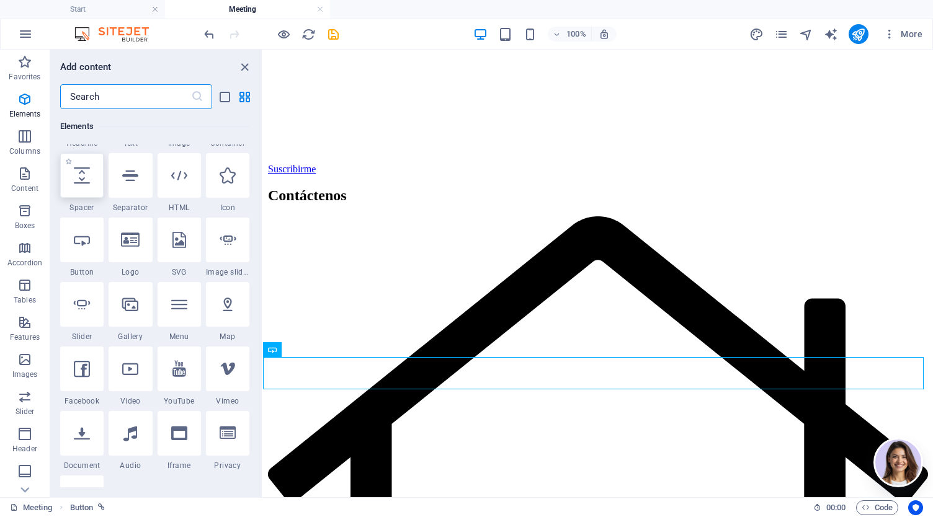
click at [82, 182] on icon at bounding box center [82, 175] width 16 height 16
select select "px"
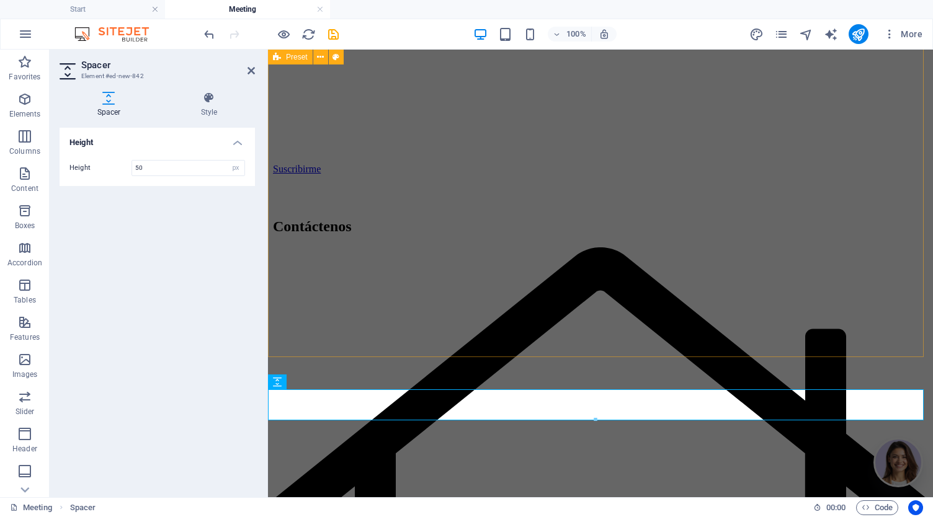
click at [539, 163] on div "Agenda tu Reunión Estratégica con Tactic Haz que tu negocio brille en el mundo …" at bounding box center [600, 56] width 655 height 213
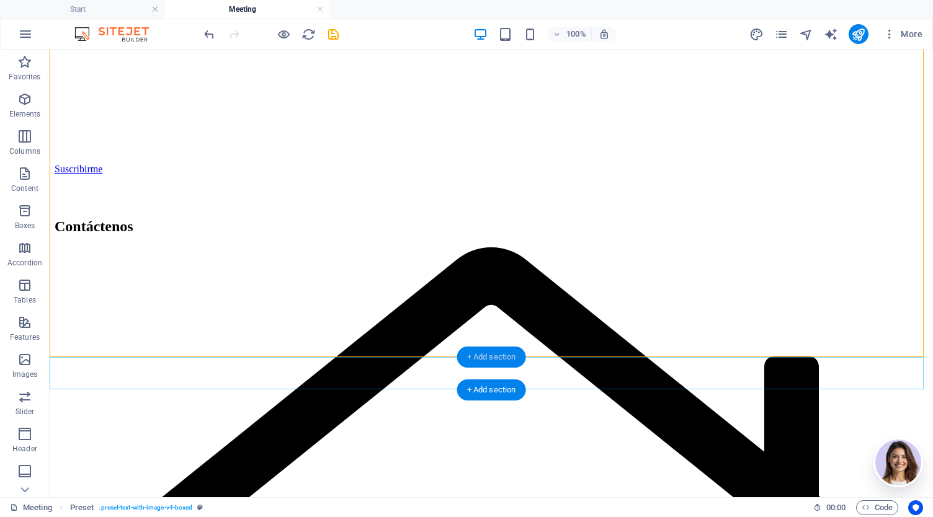
click at [507, 358] on div "+ Add section" at bounding box center [491, 357] width 69 height 21
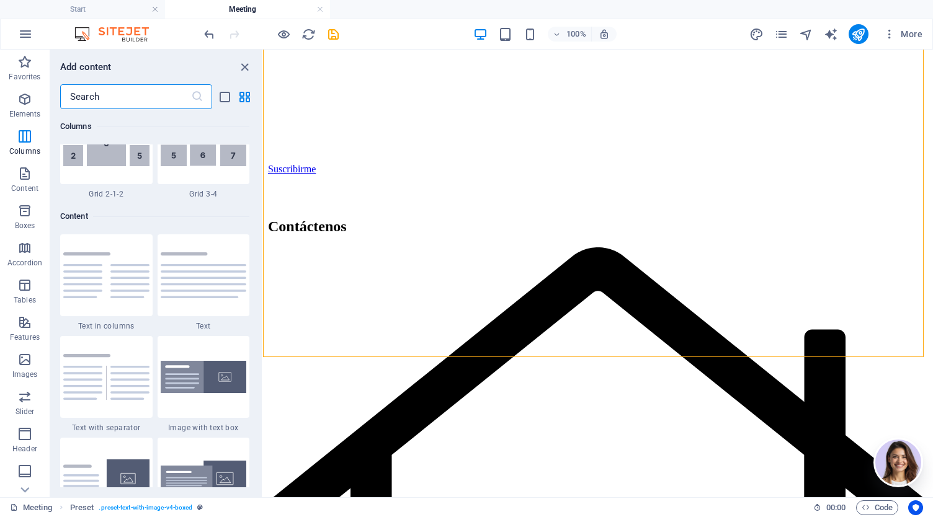
scroll to position [2053, 0]
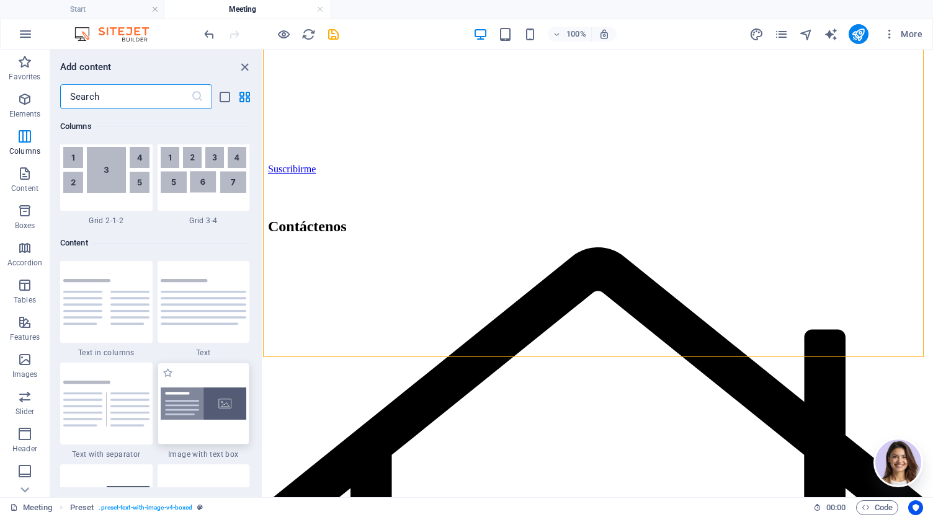
click at [190, 425] on div at bounding box center [203, 404] width 92 height 82
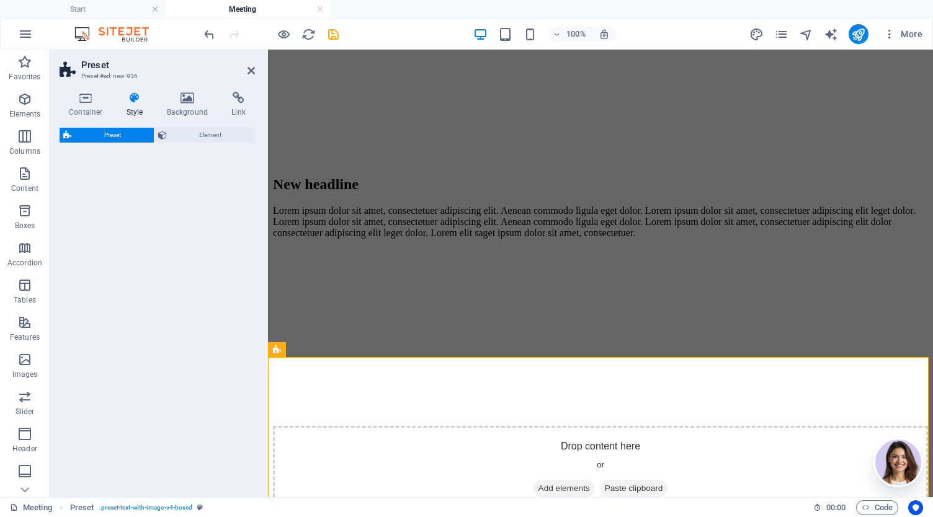
select select "rem"
select select "px"
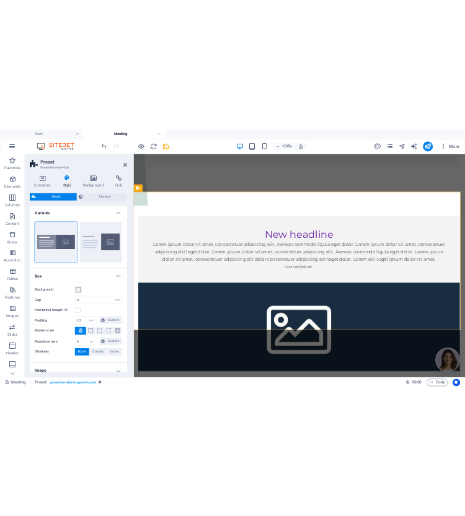
scroll to position [343, 0]
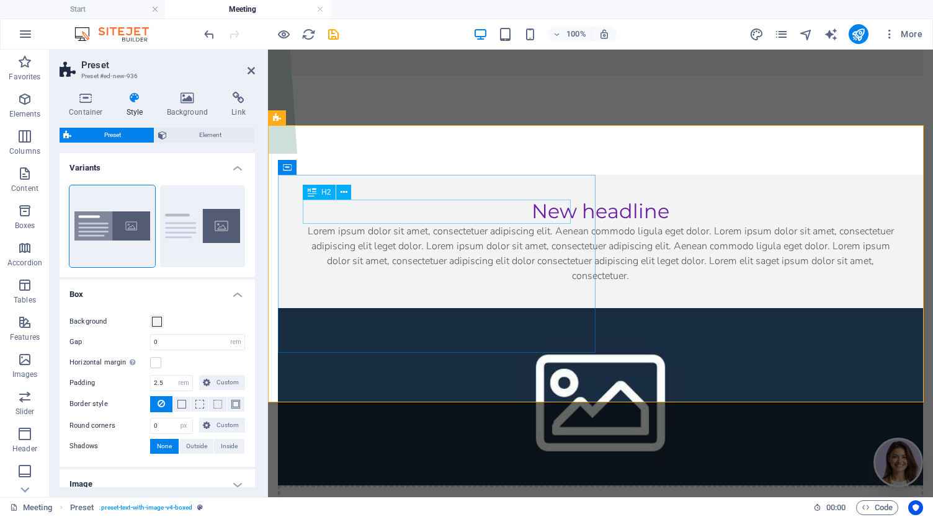
click at [406, 213] on div "New headline" at bounding box center [600, 212] width 595 height 24
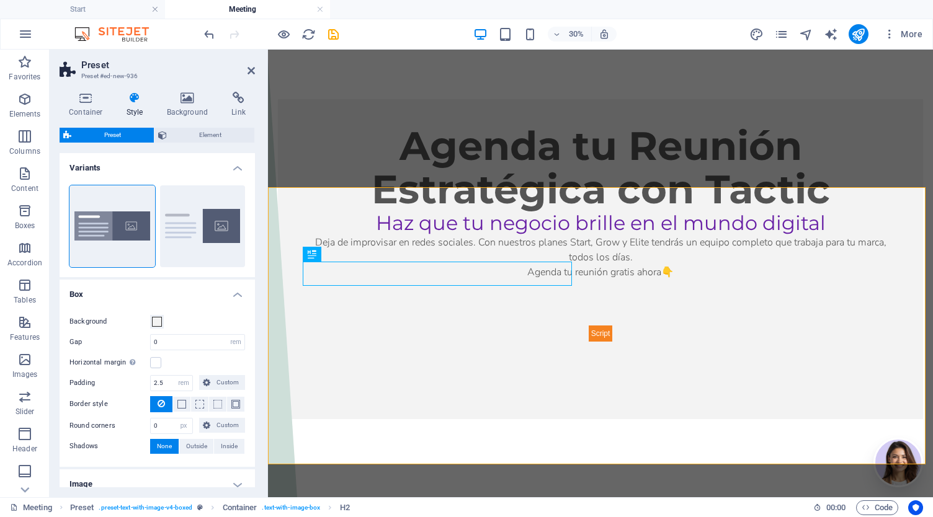
scroll to position [281, 0]
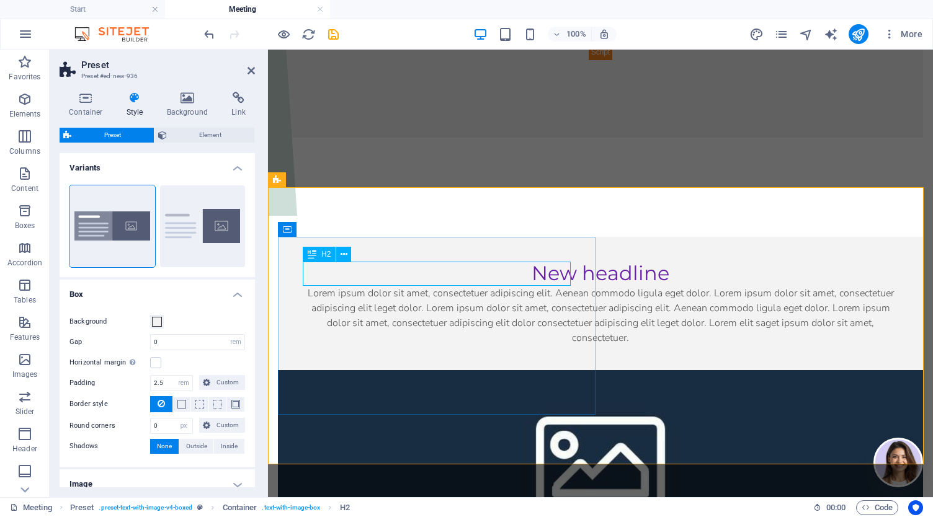
click at [374, 273] on div "New headline" at bounding box center [600, 274] width 595 height 24
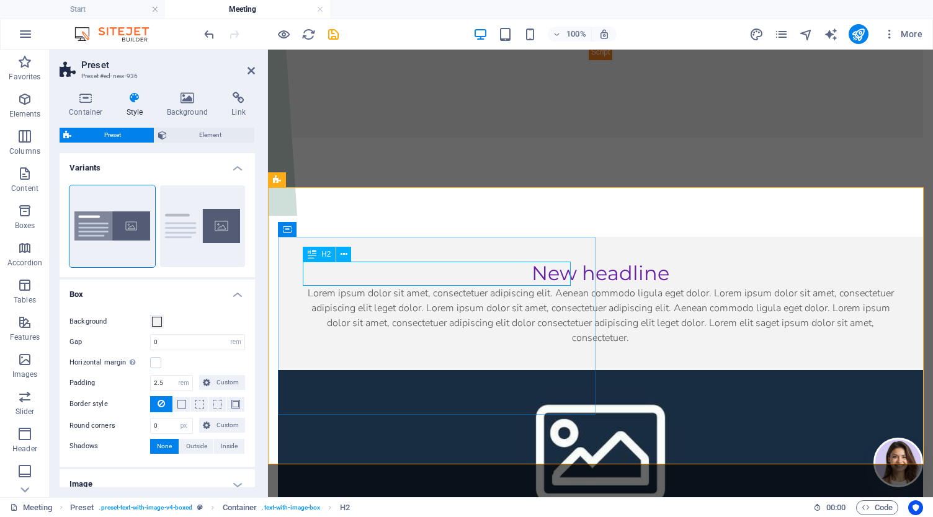
click at [374, 273] on h2 "New headline" at bounding box center [600, 274] width 595 height 24
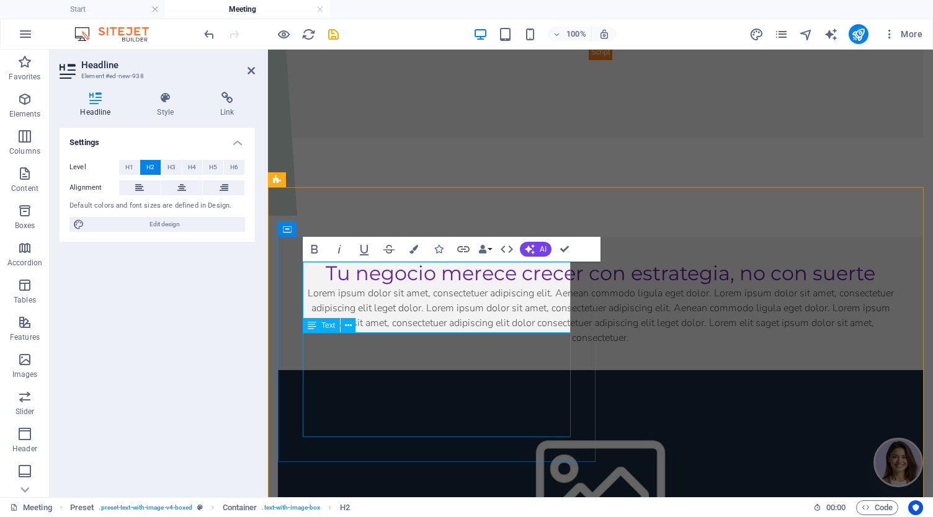
click at [360, 345] on div "Lorem ipsum dolor sit amet, consectetuer adipiscing elit. Aenean commodo ligula…" at bounding box center [600, 316] width 595 height 60
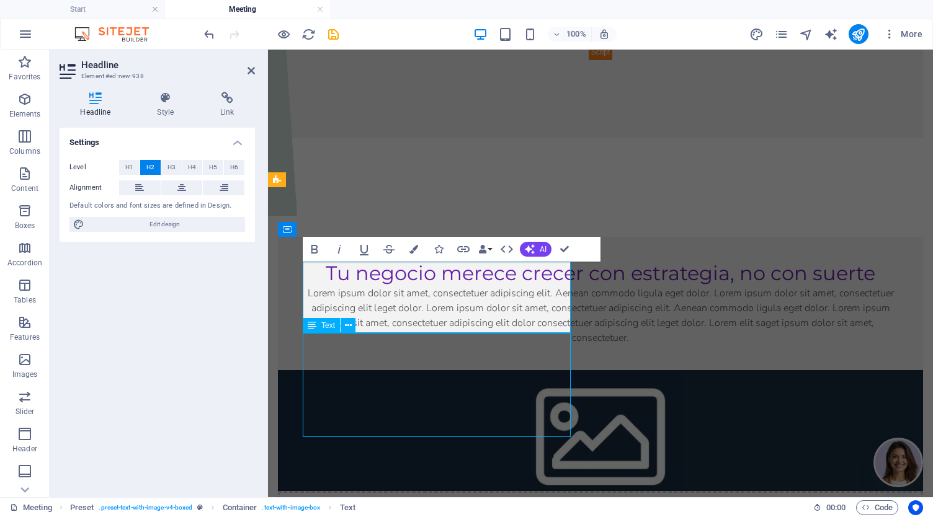
click at [360, 345] on p "Lorem ipsum dolor sit amet, consectetuer adipiscing elit. Aenean commodo ligula…" at bounding box center [600, 316] width 595 height 60
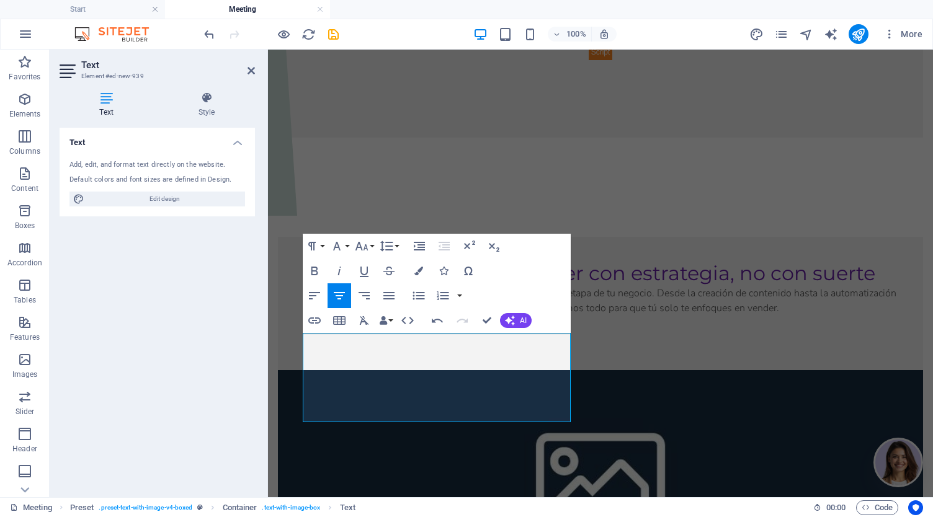
click at [769, 370] on figure at bounding box center [600, 475] width 645 height 210
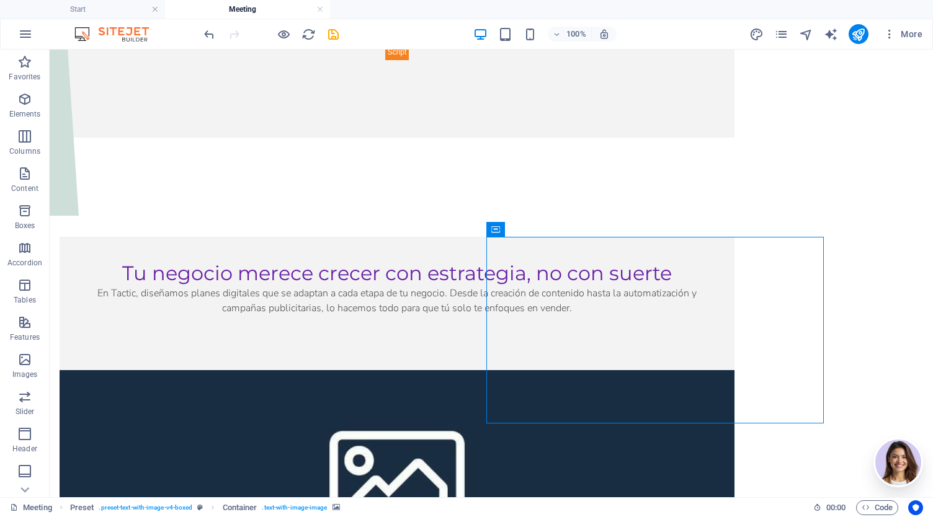
click at [734, 370] on figure at bounding box center [397, 475] width 675 height 210
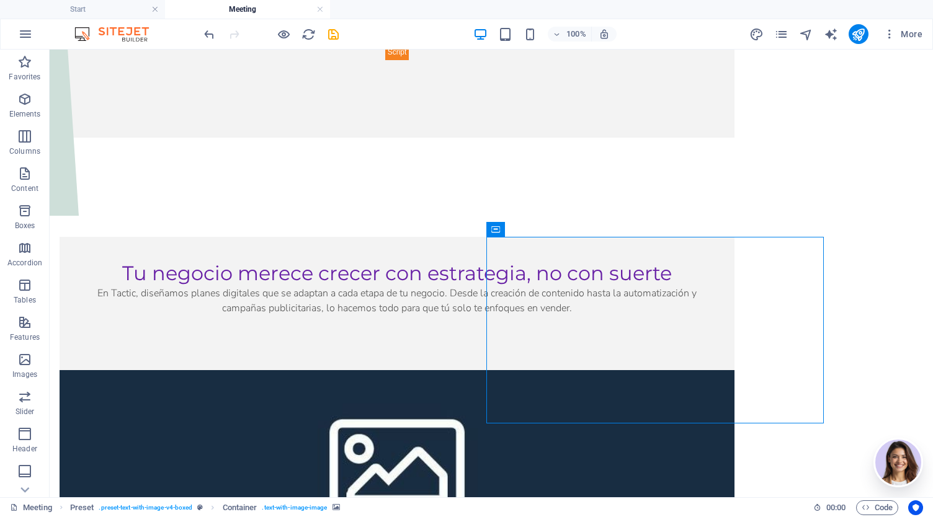
click at [734, 370] on figure at bounding box center [397, 463] width 675 height 187
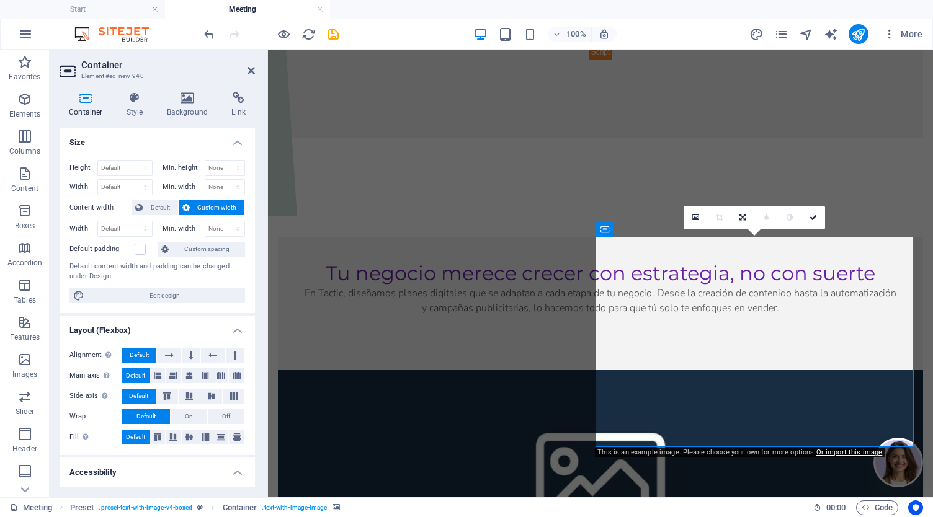
click at [756, 374] on figure at bounding box center [600, 475] width 645 height 210
click at [181, 104] on h4 "Background" at bounding box center [189, 105] width 65 height 26
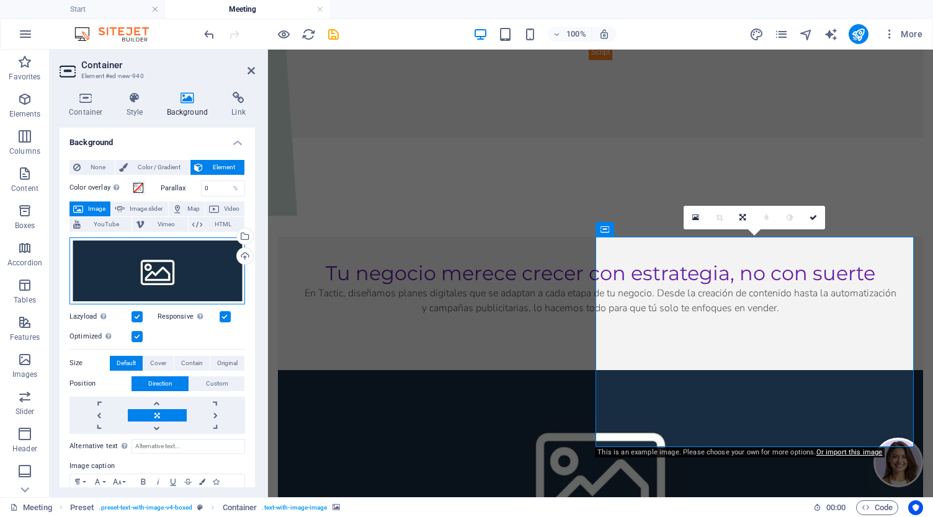
click at [165, 273] on div "Drag files here, click to choose files or select files from Files or our free s…" at bounding box center [156, 270] width 175 height 67
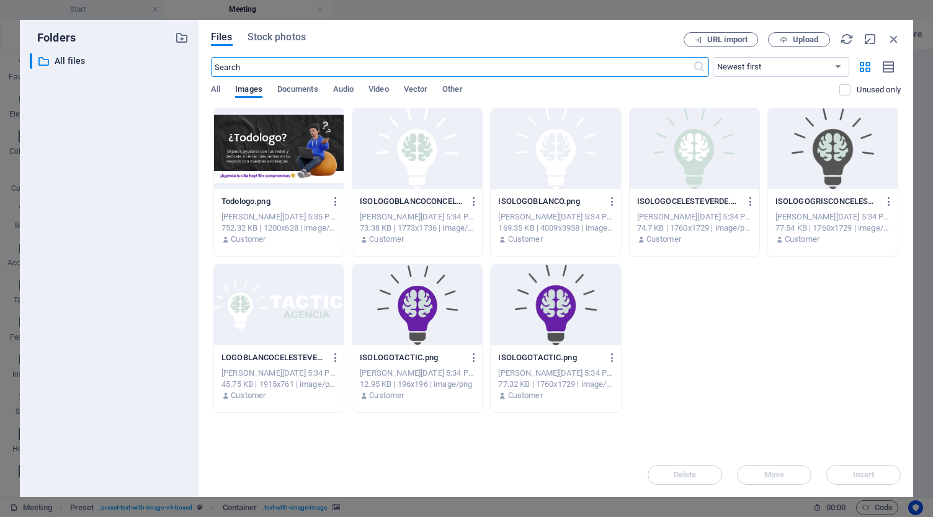
scroll to position [191, 0]
click at [284, 153] on div at bounding box center [279, 149] width 130 height 81
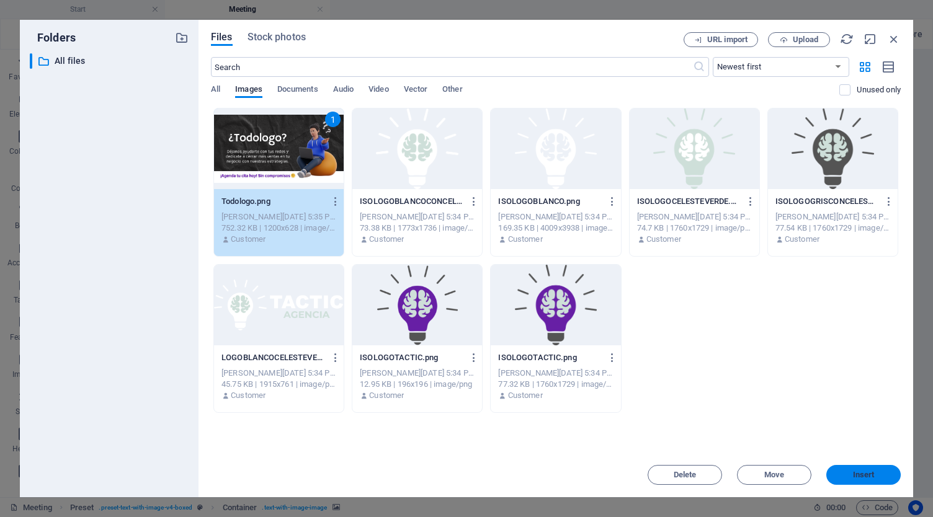
click at [859, 474] on span "Insert" at bounding box center [864, 474] width 22 height 7
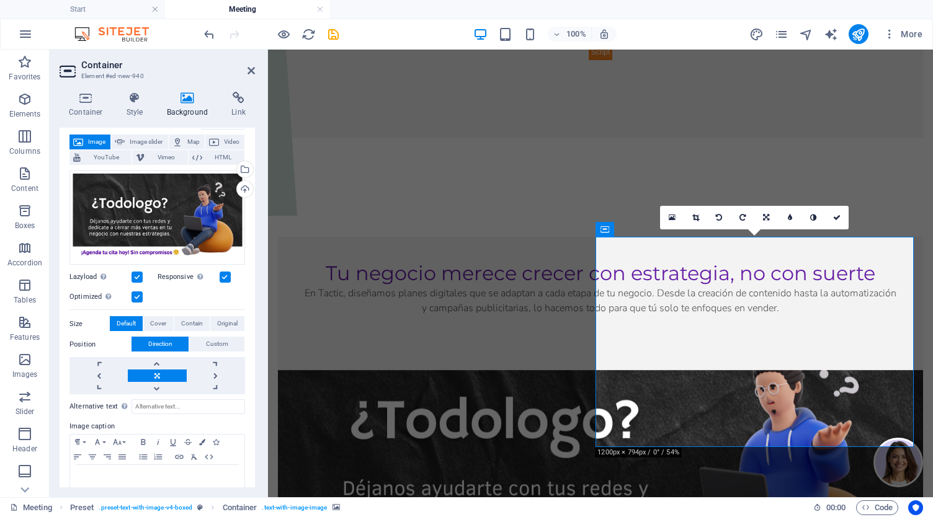
scroll to position [91, 0]
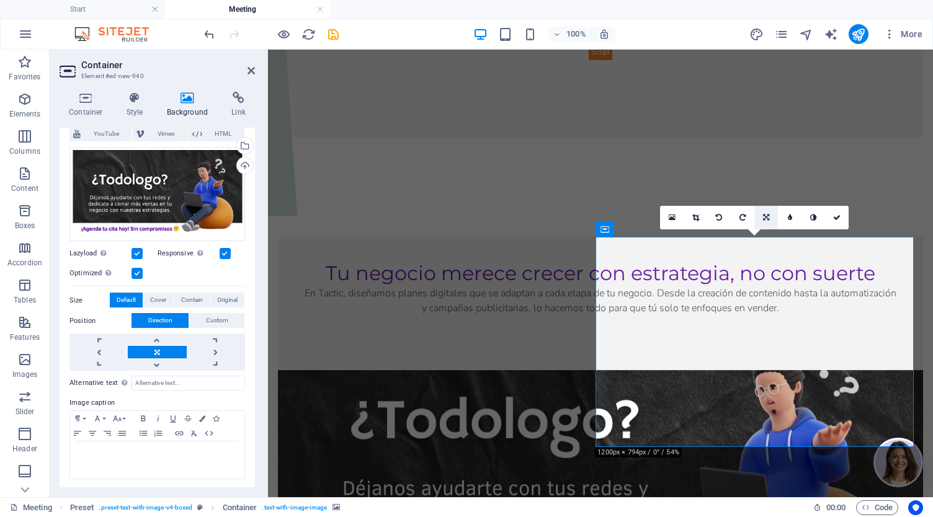
click at [770, 218] on link at bounding box center [766, 218] width 24 height 24
click at [893, 410] on figure at bounding box center [600, 475] width 645 height 210
click at [698, 218] on icon at bounding box center [695, 217] width 7 height 7
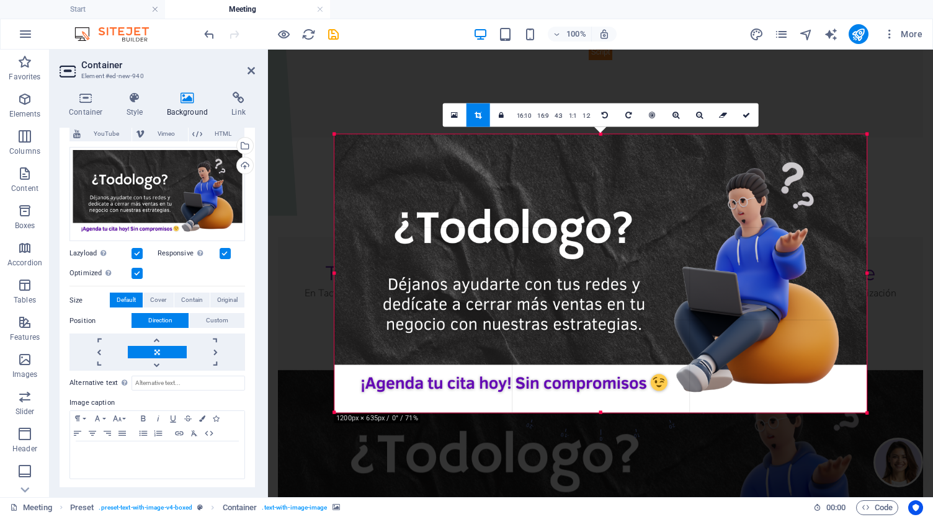
click at [334, 135] on div "180 170 160 150 140 130 120 110 100 90 80 70 60 50 40 30 20 10 0 -10 -20 -30 -4…" at bounding box center [600, 274] width 532 height 278
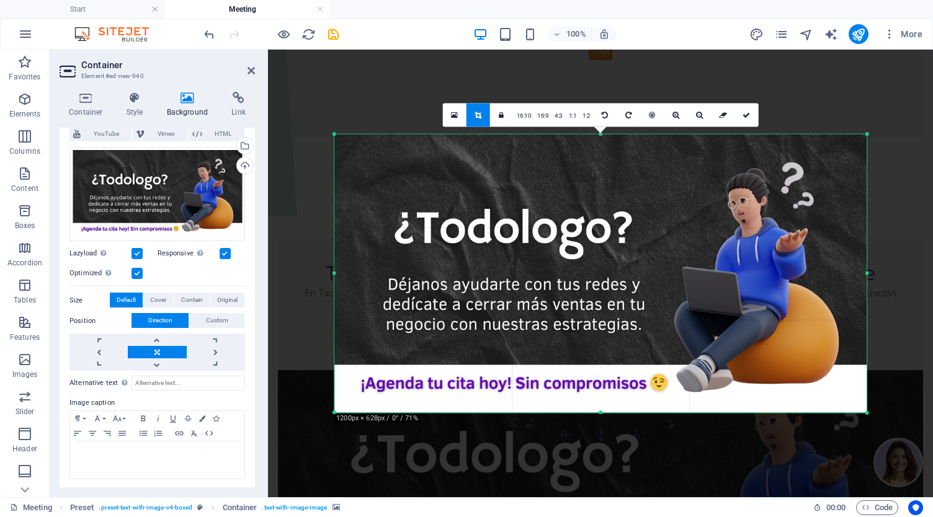
click at [815, 99] on div at bounding box center [600, 351] width 665 height 602
click at [696, 113] on icon at bounding box center [699, 115] width 7 height 7
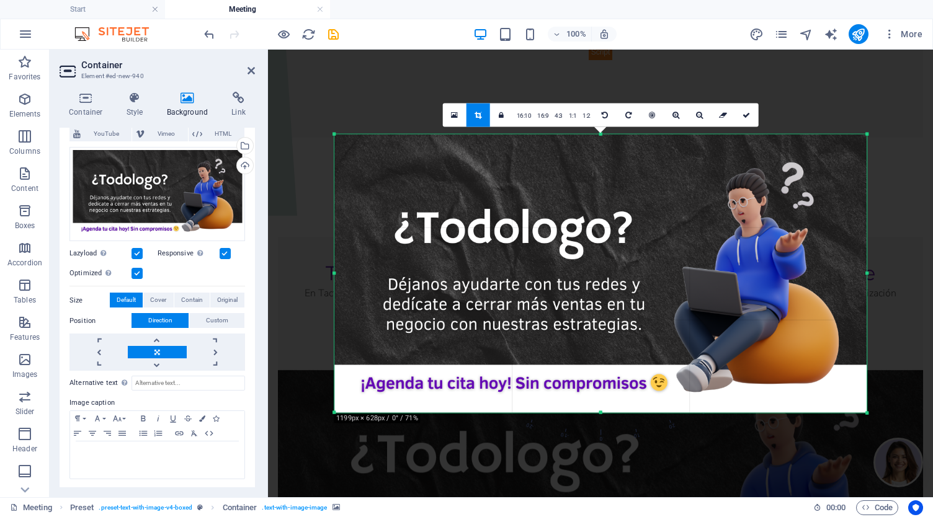
click at [394, 94] on div at bounding box center [600, 351] width 665 height 602
click at [322, 55] on div at bounding box center [600, 351] width 665 height 602
click at [280, 144] on div at bounding box center [600, 351] width 665 height 602
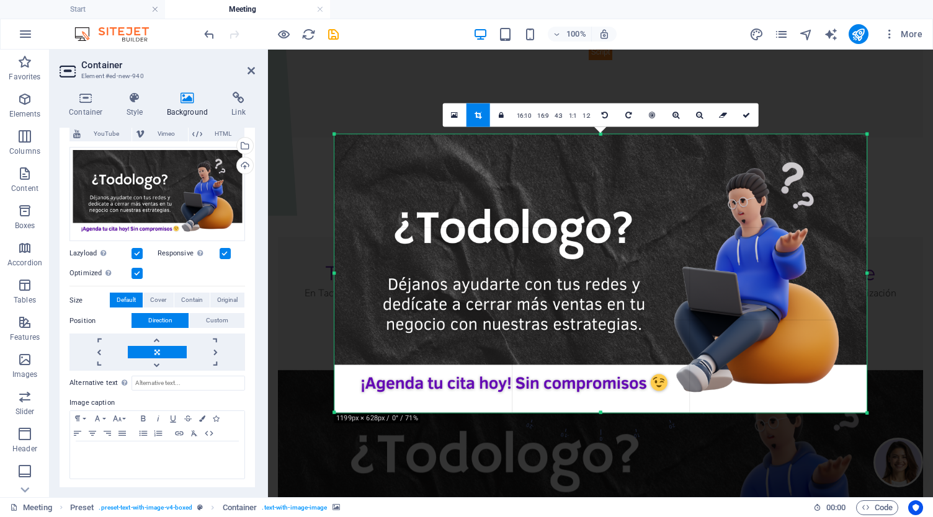
click at [280, 144] on div at bounding box center [600, 351] width 665 height 602
click at [743, 120] on link at bounding box center [747, 116] width 24 height 24
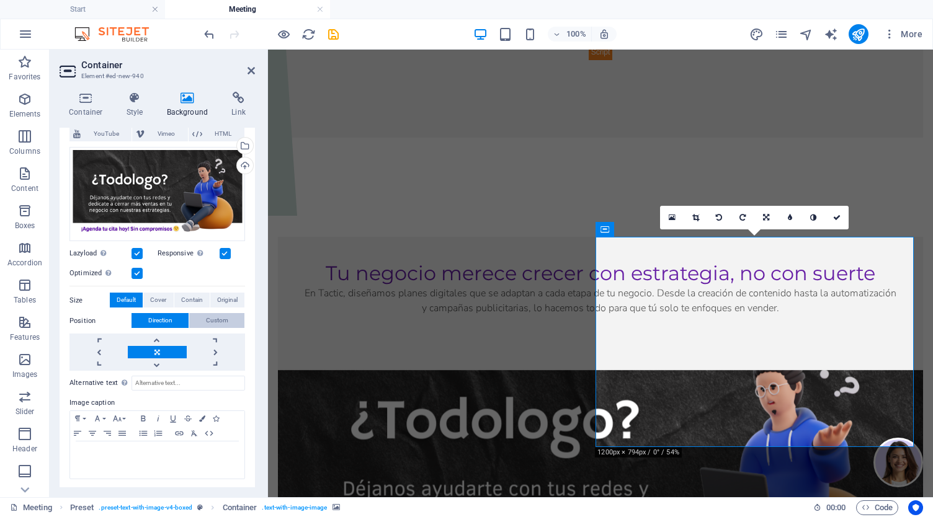
click at [215, 320] on span "Custom" at bounding box center [217, 320] width 22 height 15
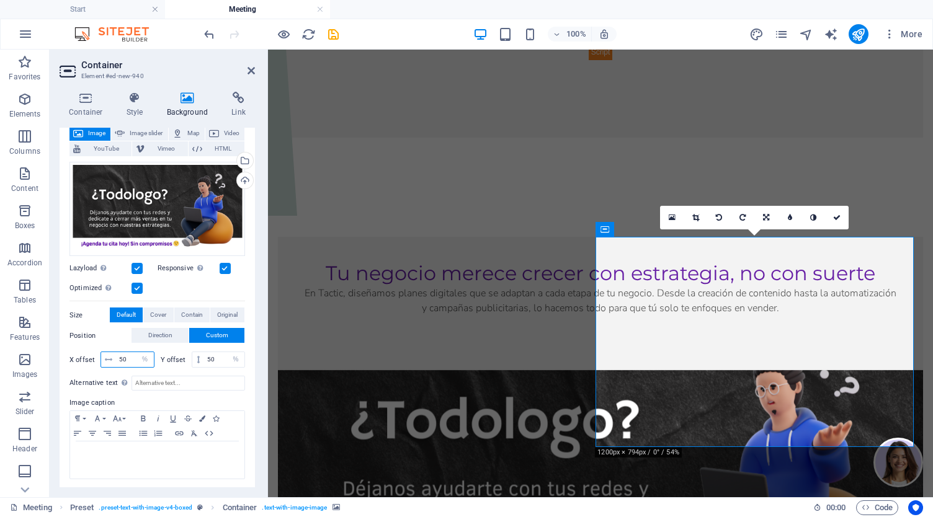
click at [126, 359] on input "50" at bounding box center [135, 359] width 38 height 15
type input "88"
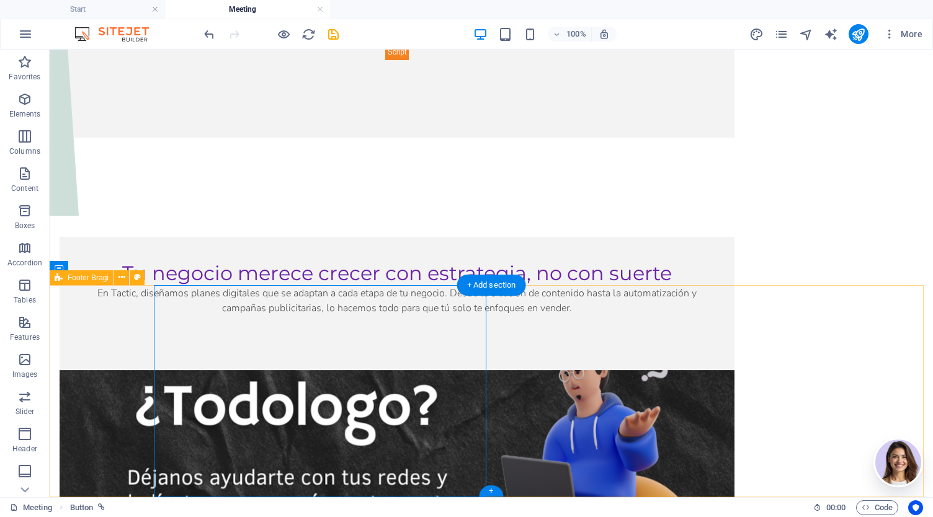
scroll to position [533, 0]
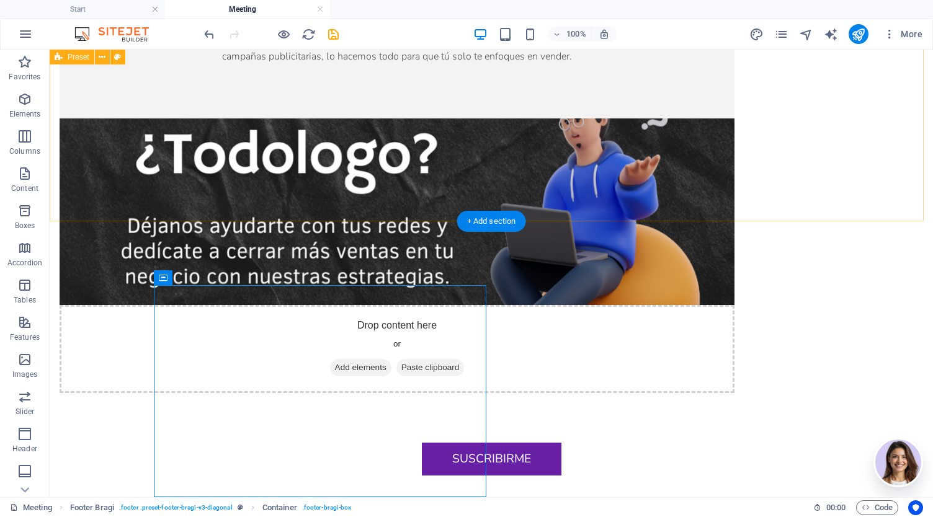
click at [729, 118] on figure at bounding box center [397, 211] width 675 height 187
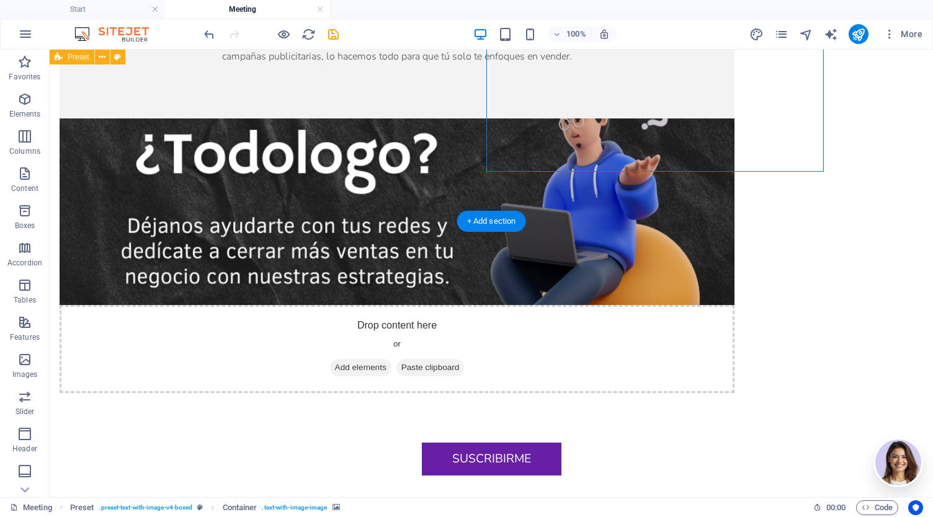
click at [729, 118] on figure at bounding box center [397, 211] width 675 height 187
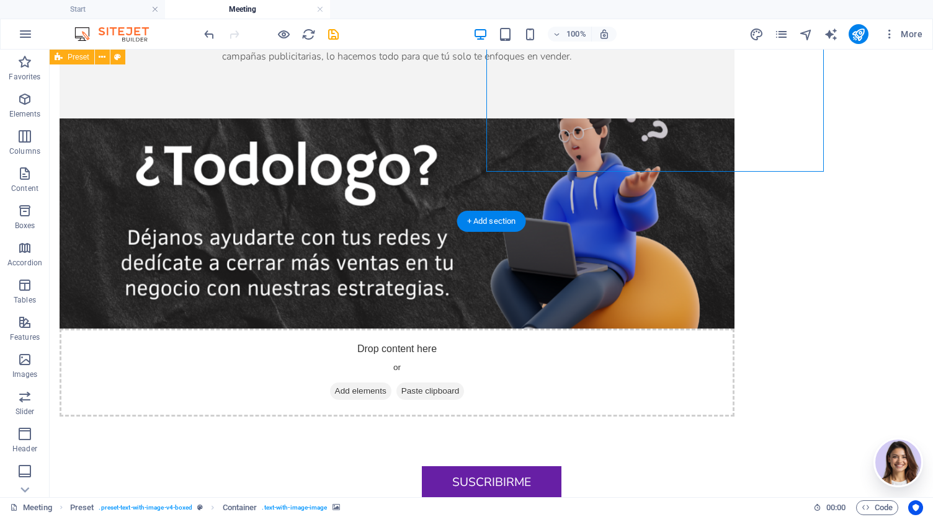
select select "%"
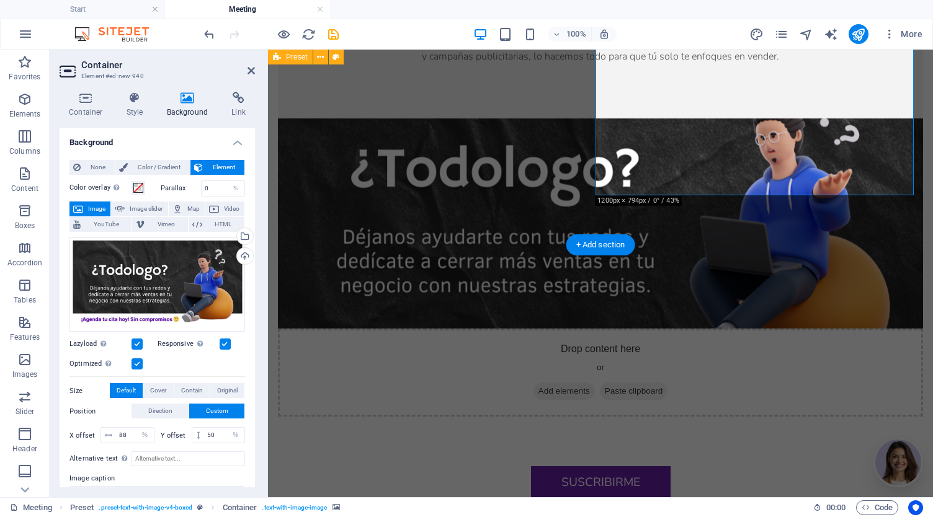
click at [729, 118] on figure at bounding box center [600, 223] width 645 height 210
click at [126, 433] on input "88" at bounding box center [135, 435] width 38 height 15
type input "60"
click at [215, 431] on input "50" at bounding box center [224, 435] width 40 height 15
type input "60"
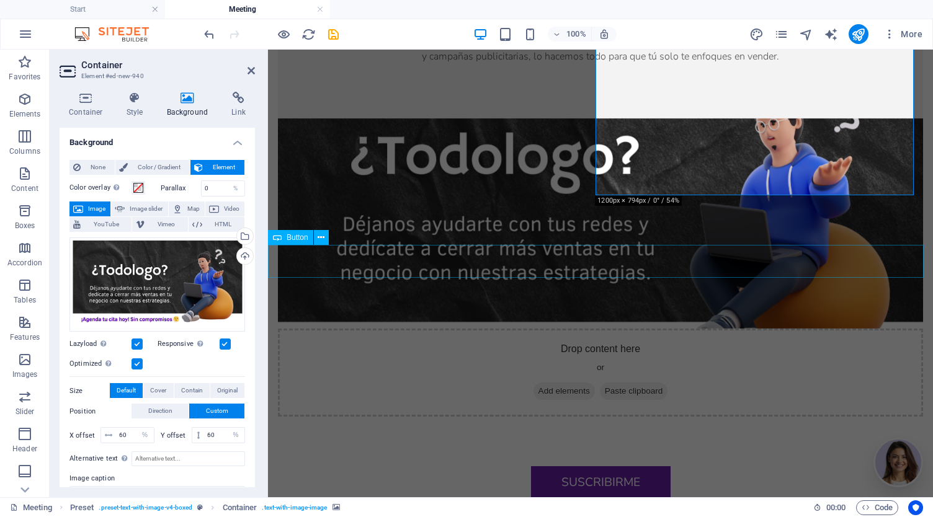
click at [804, 466] on div "Suscribirme" at bounding box center [600, 482] width 665 height 33
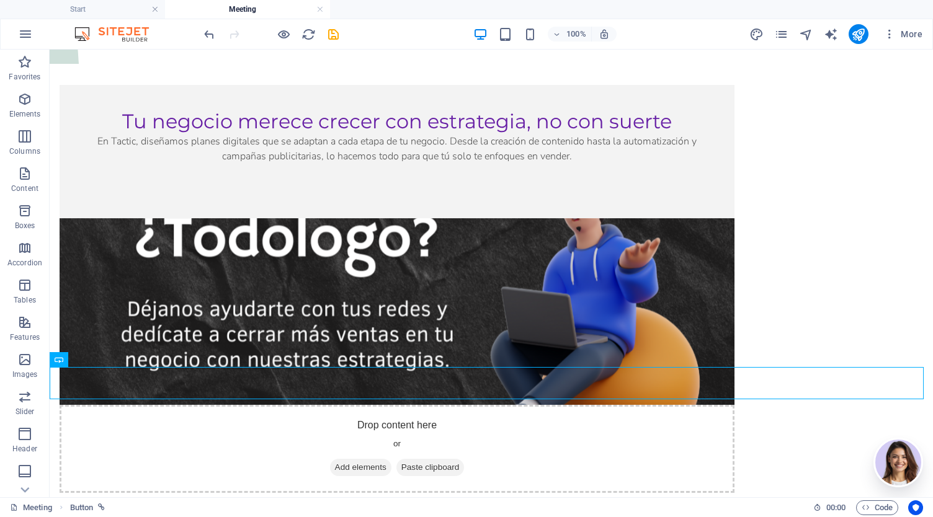
scroll to position [443, 0]
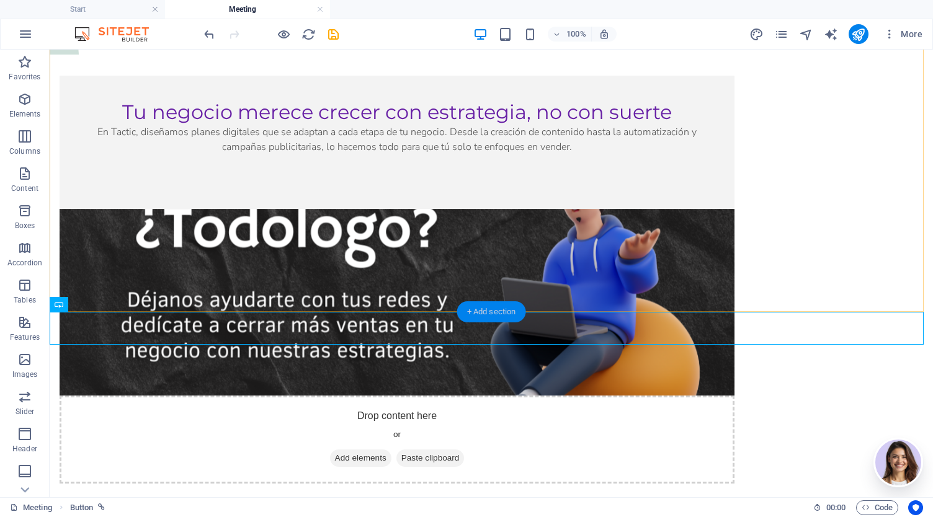
click at [486, 310] on div "+ Add section" at bounding box center [491, 311] width 69 height 21
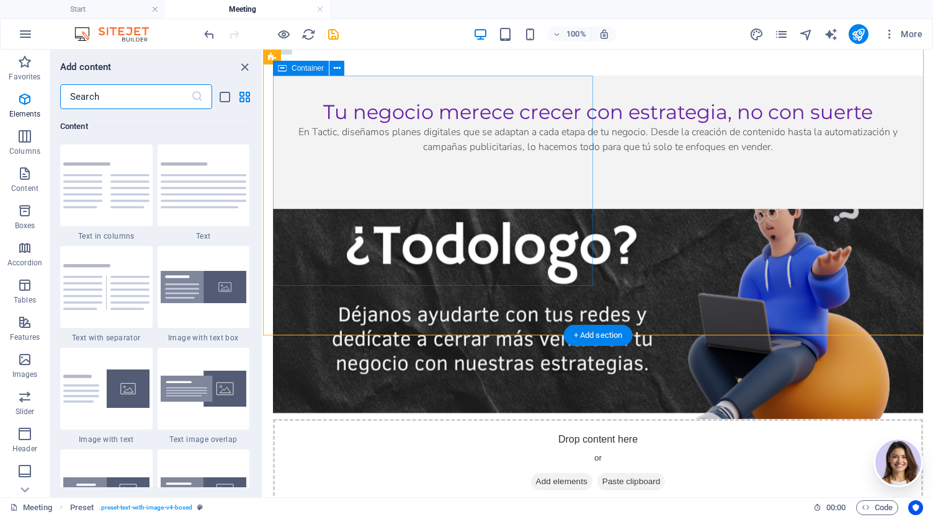
scroll to position [2169, 0]
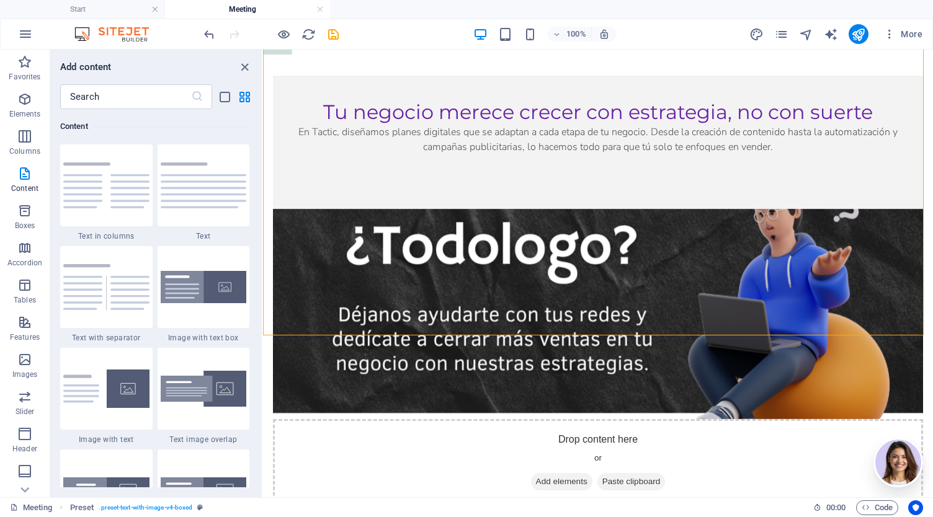
drag, startPoint x: 256, startPoint y: 179, endPoint x: 258, endPoint y: 157, distance: 21.8
click at [258, 157] on div "Favorites 1 Star Headline 1 Star Container Elements 1 Star Headline 1 Star Text…" at bounding box center [155, 298] width 211 height 378
click at [257, 175] on div "Favorites 1 Star Headline 1 Star Container Elements 1 Star Headline 1 Star Text…" at bounding box center [155, 298] width 211 height 378
drag, startPoint x: 524, startPoint y: 231, endPoint x: 263, endPoint y: 158, distance: 271.1
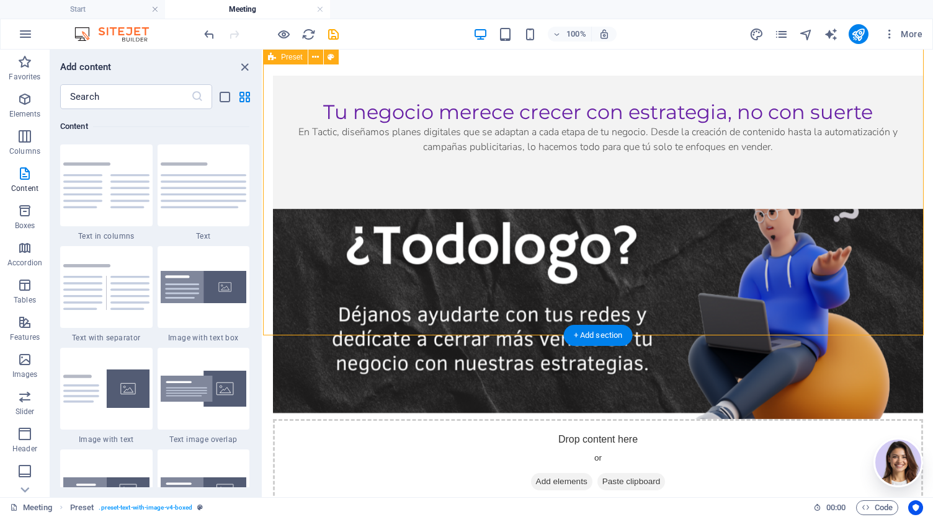
click at [263, 158] on div "Tu negocio merece crecer con estrategia, no con suerte En Tactic, diseñamos pla…" at bounding box center [598, 291] width 670 height 530
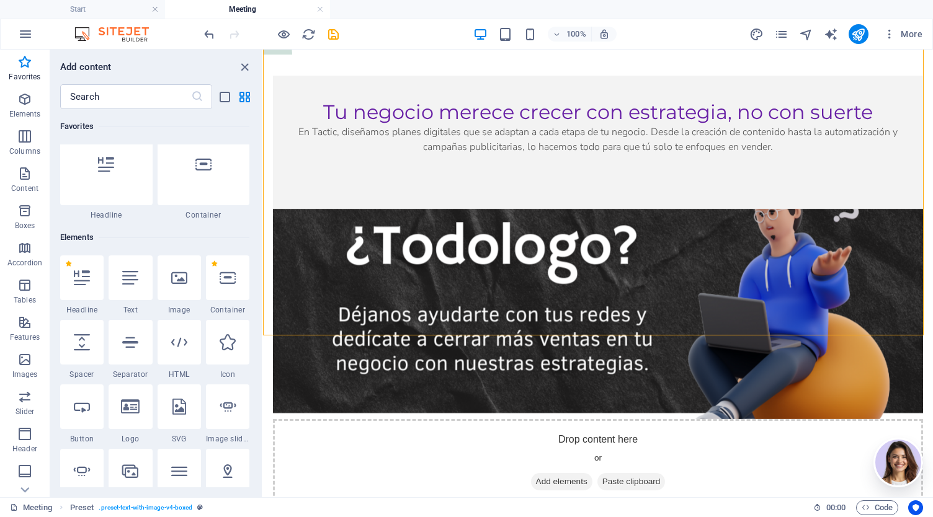
scroll to position [20, 0]
click at [129, 290] on div at bounding box center [130, 279] width 43 height 45
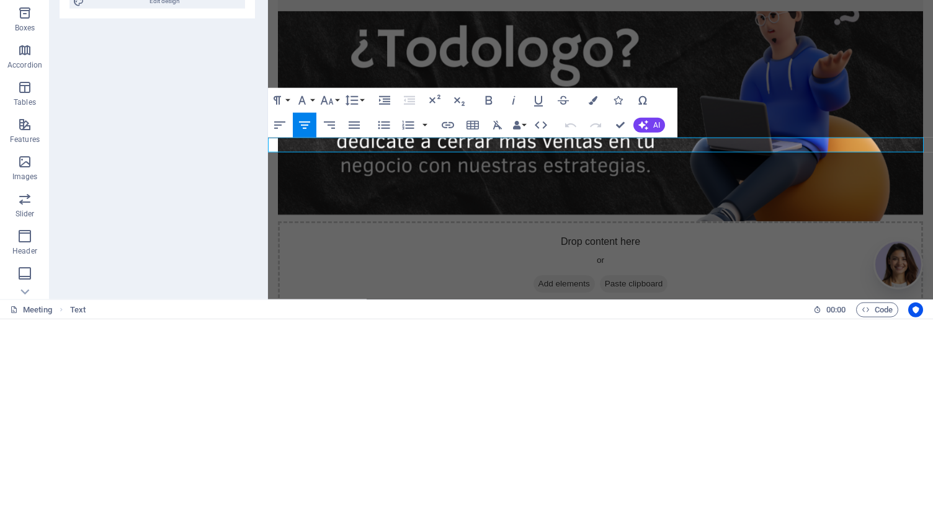
click at [787, 359] on p "No te pierdas de nada relevante para la industria del mercadeo con nuestra Ne" at bounding box center [600, 366] width 665 height 15
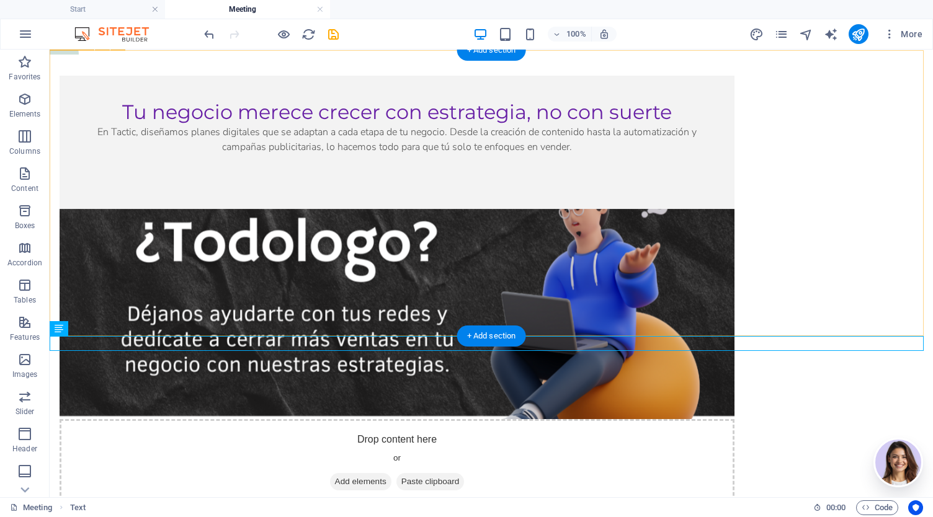
scroll to position [419, 0]
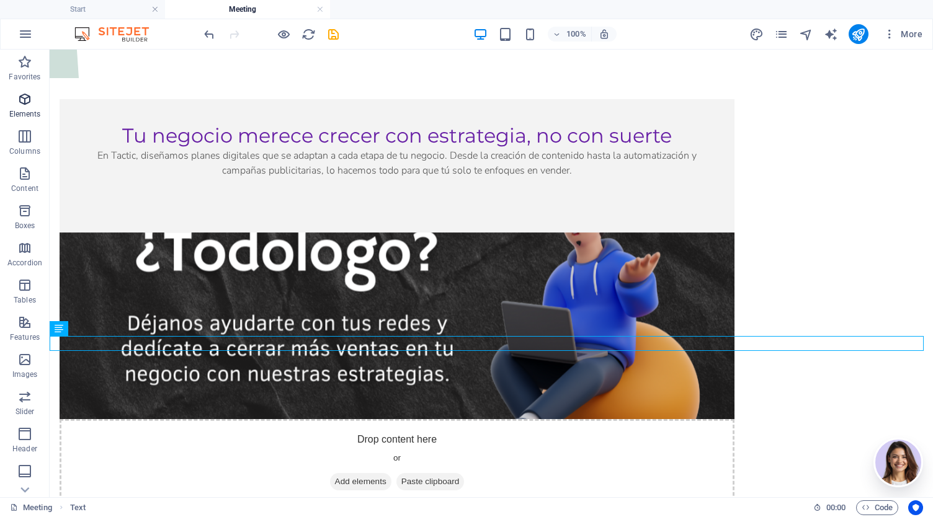
click at [31, 100] on icon "button" at bounding box center [24, 99] width 15 height 15
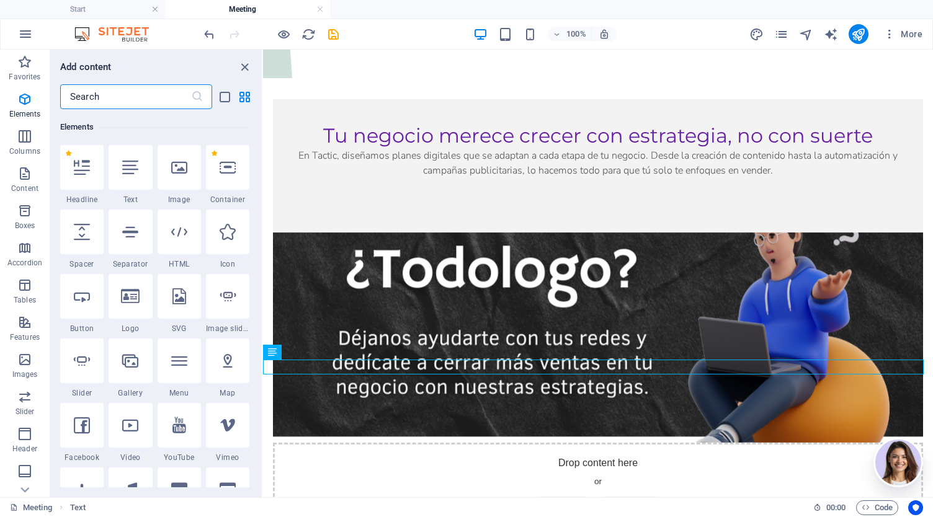
scroll to position [132, 0]
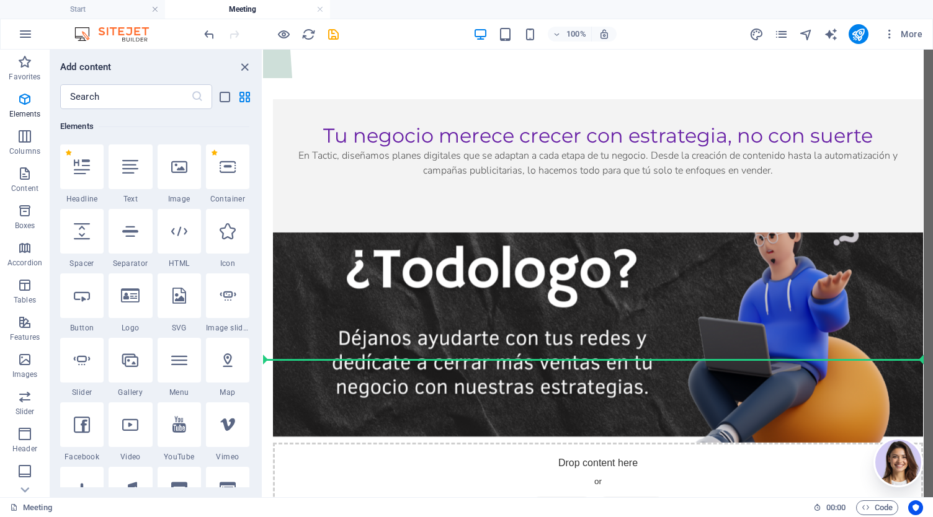
select select "%"
select select "px"
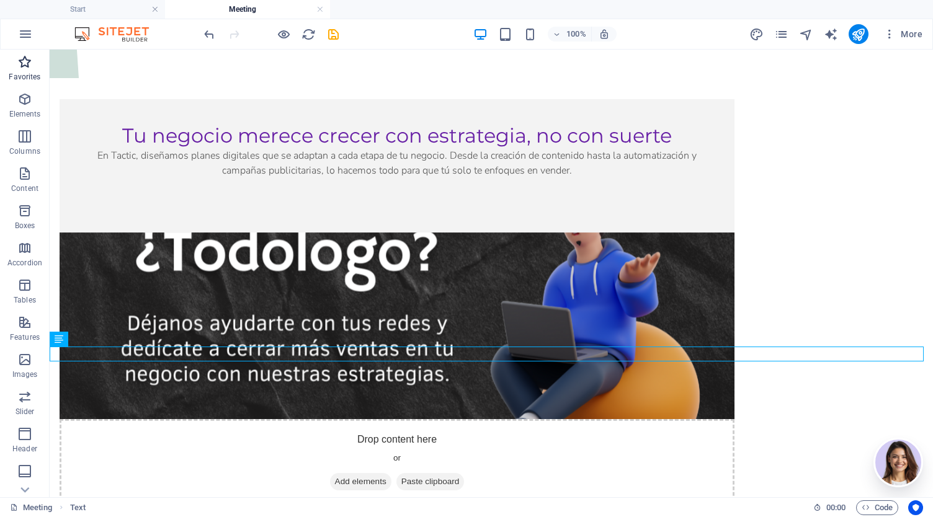
click at [28, 69] on icon "button" at bounding box center [24, 62] width 15 height 15
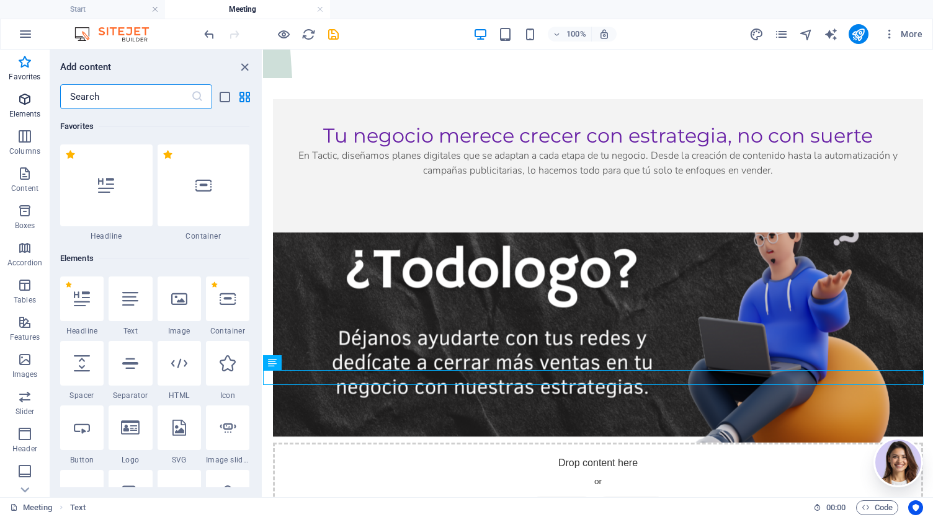
click at [26, 104] on icon "button" at bounding box center [24, 99] width 15 height 15
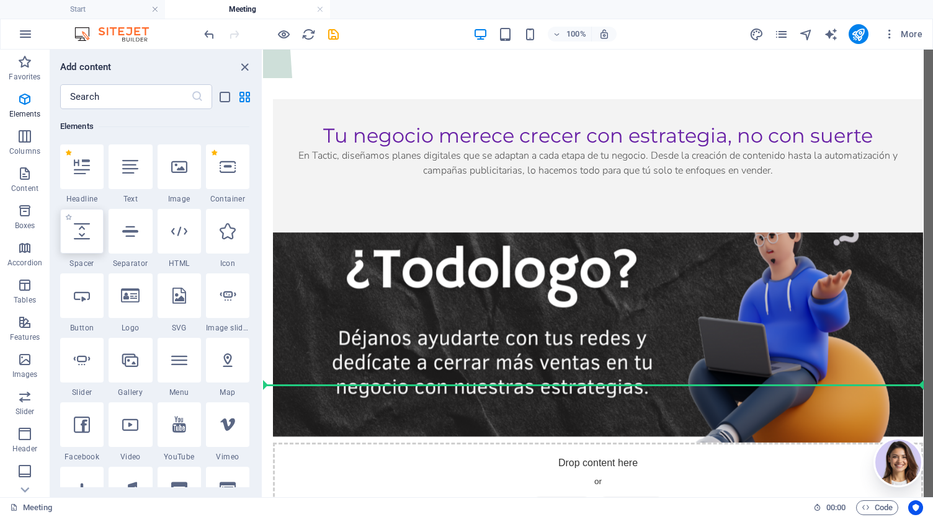
select select "px"
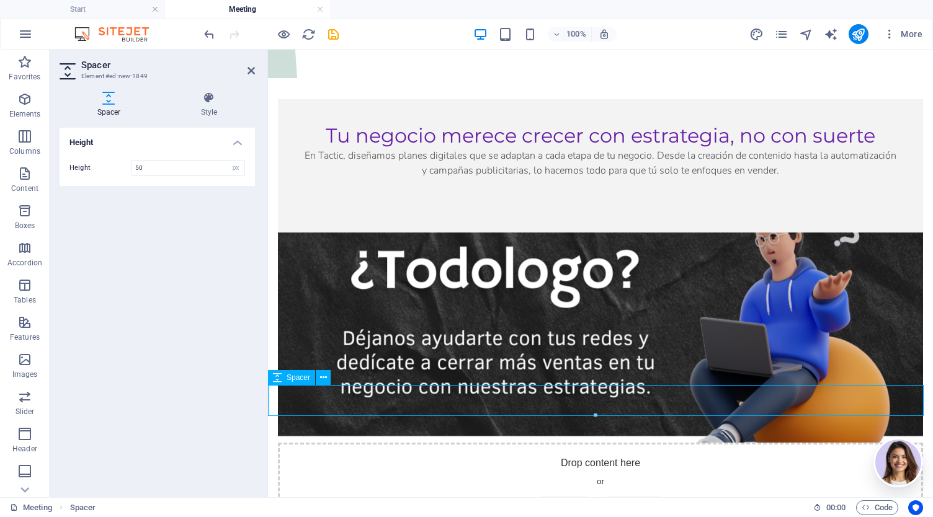
click at [339, 35] on icon "save" at bounding box center [333, 34] width 14 height 14
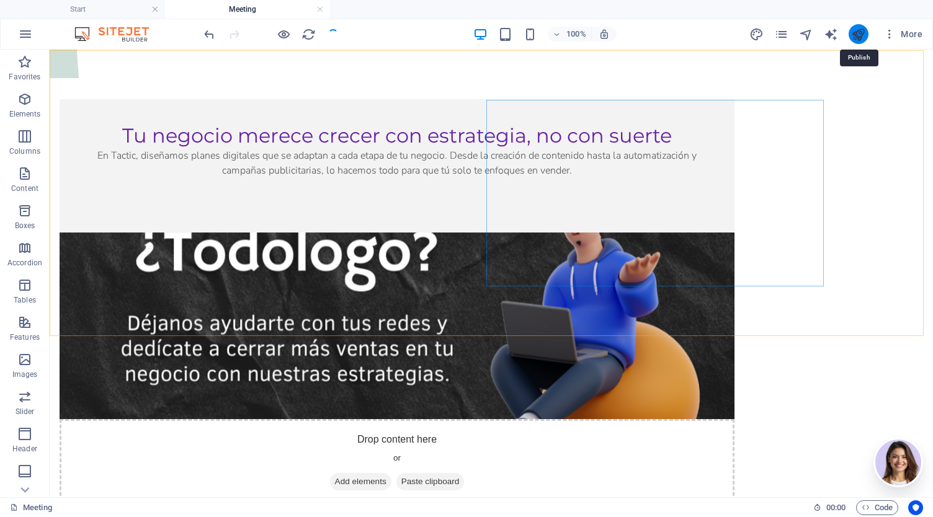
click at [853, 35] on icon "publish" at bounding box center [858, 34] width 14 height 14
